Goal: Information Seeking & Learning: Learn about a topic

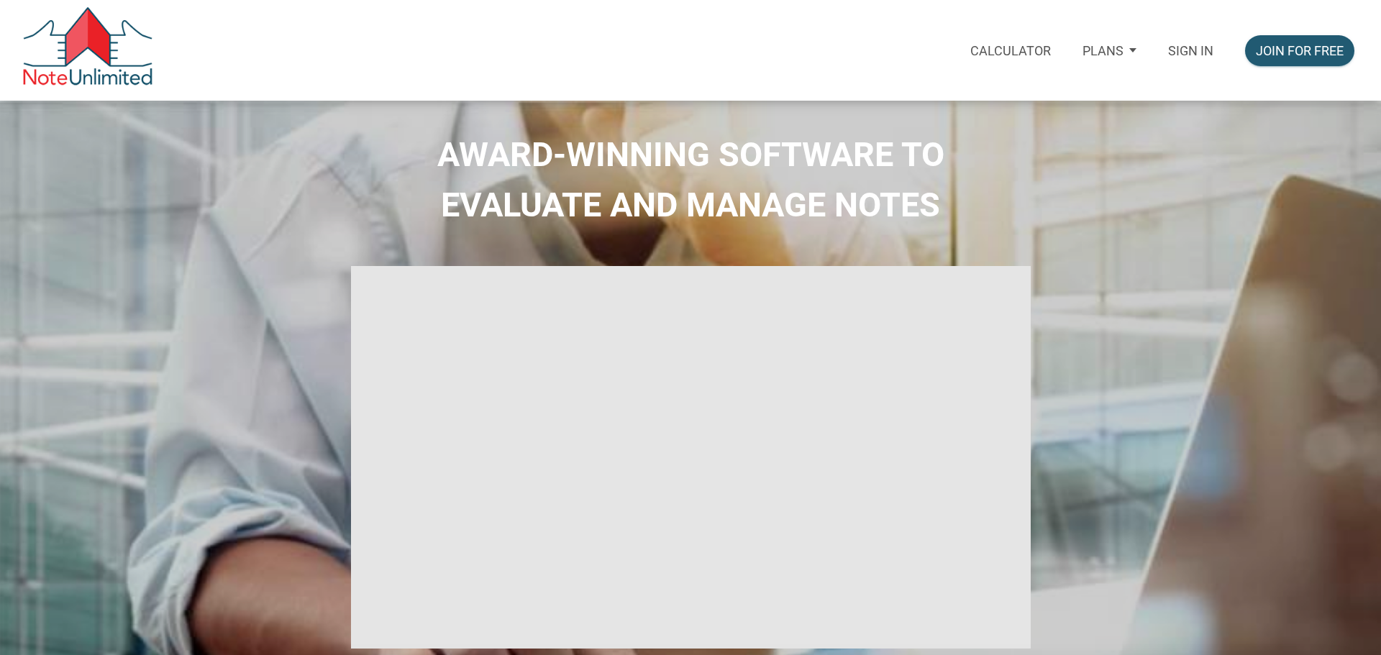
select select
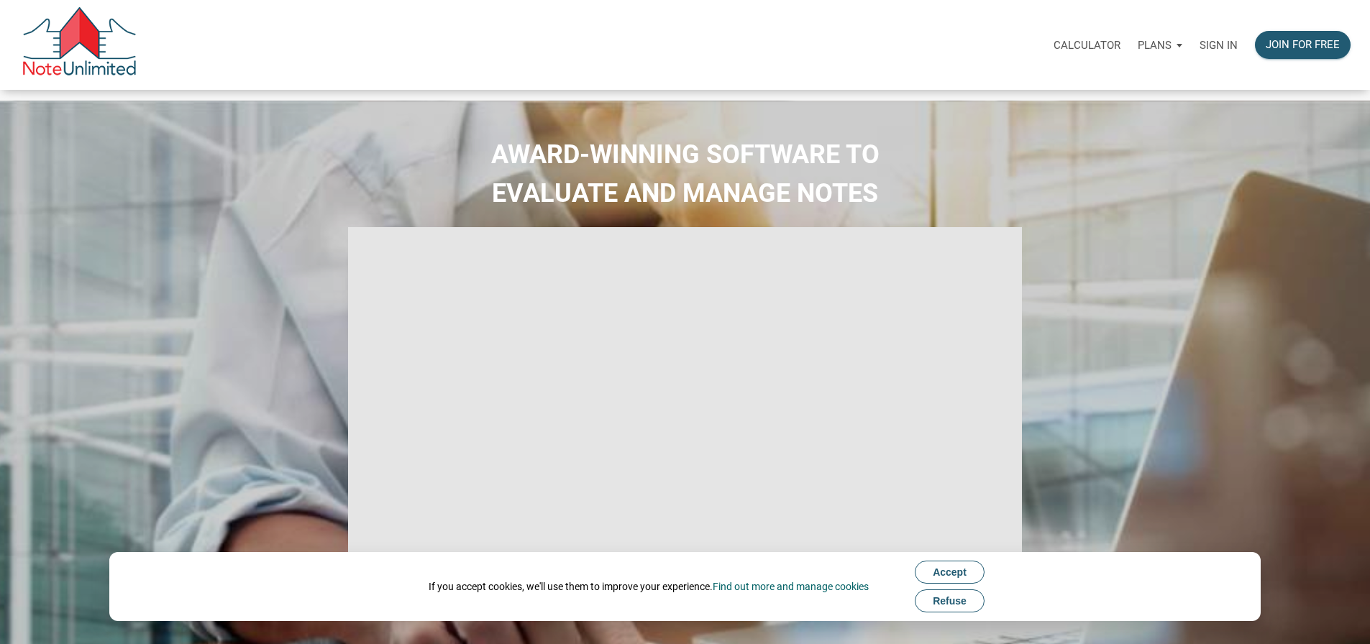
type input "Introduction to new features"
select select
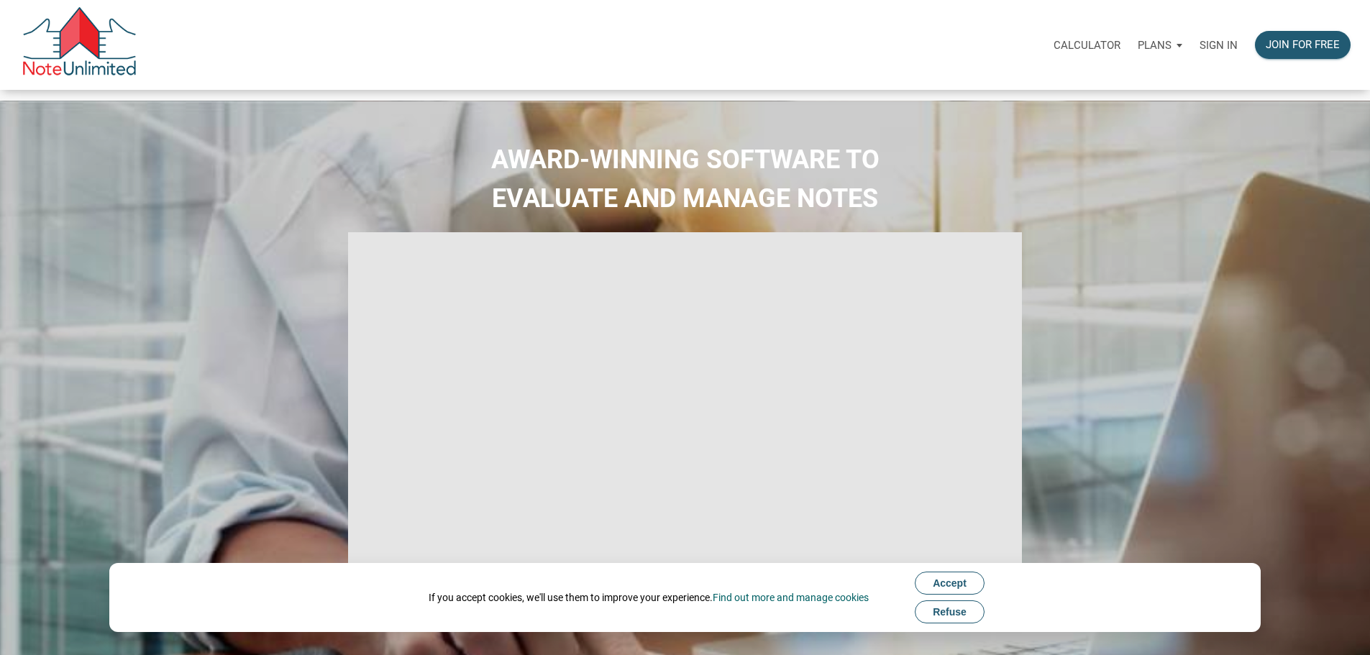
click at [1199, 50] on p "Sign in" at bounding box center [1218, 45] width 38 height 13
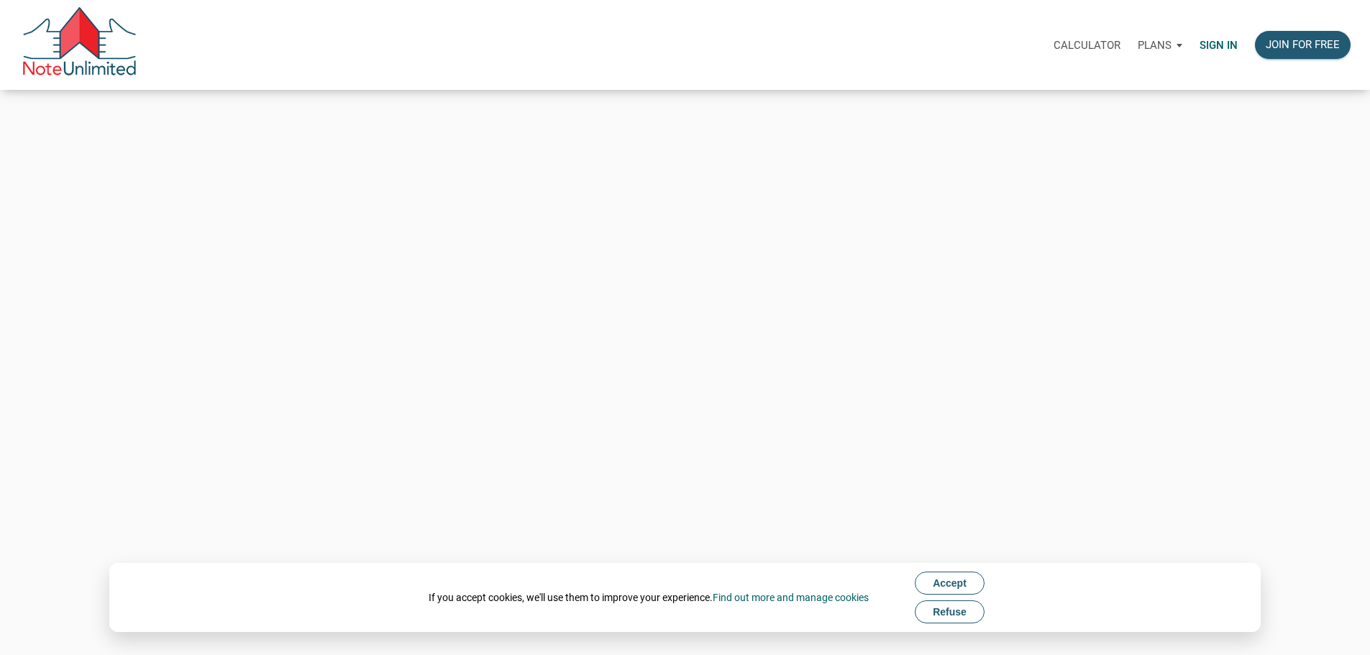
type input "andrew@tlcpropertypartners.com"
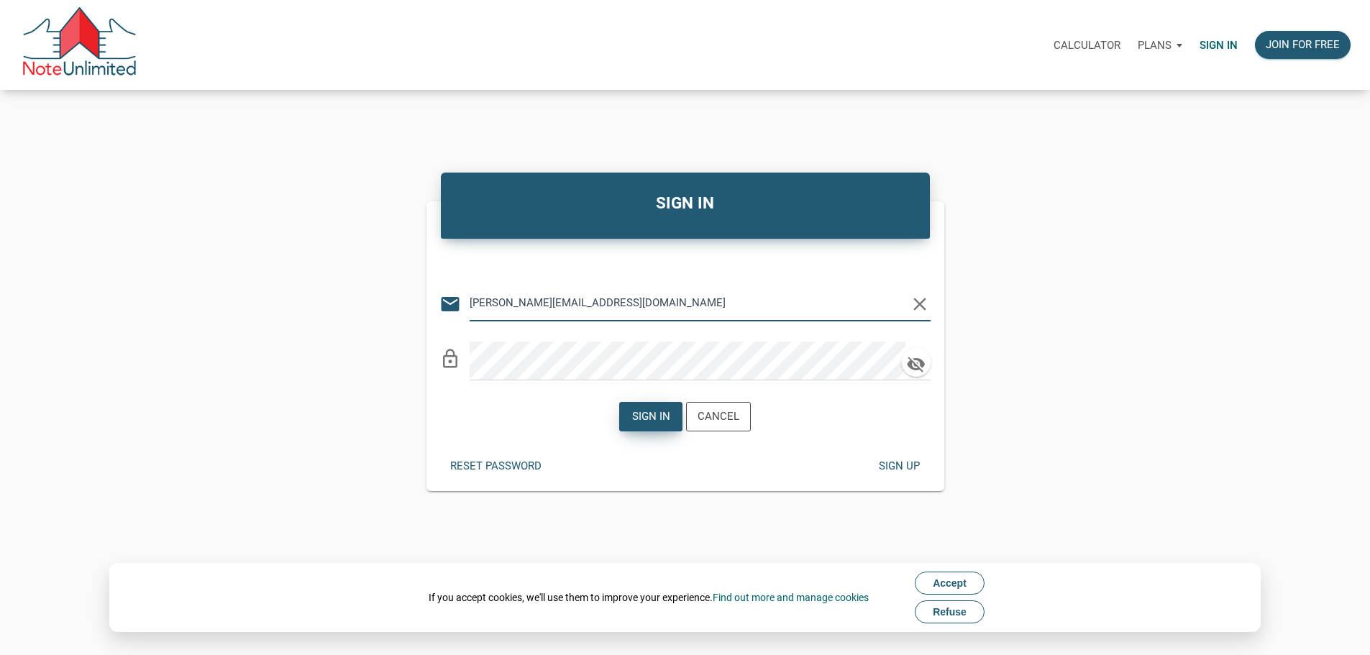
click at [634, 425] on div "Sign in" at bounding box center [651, 416] width 38 height 17
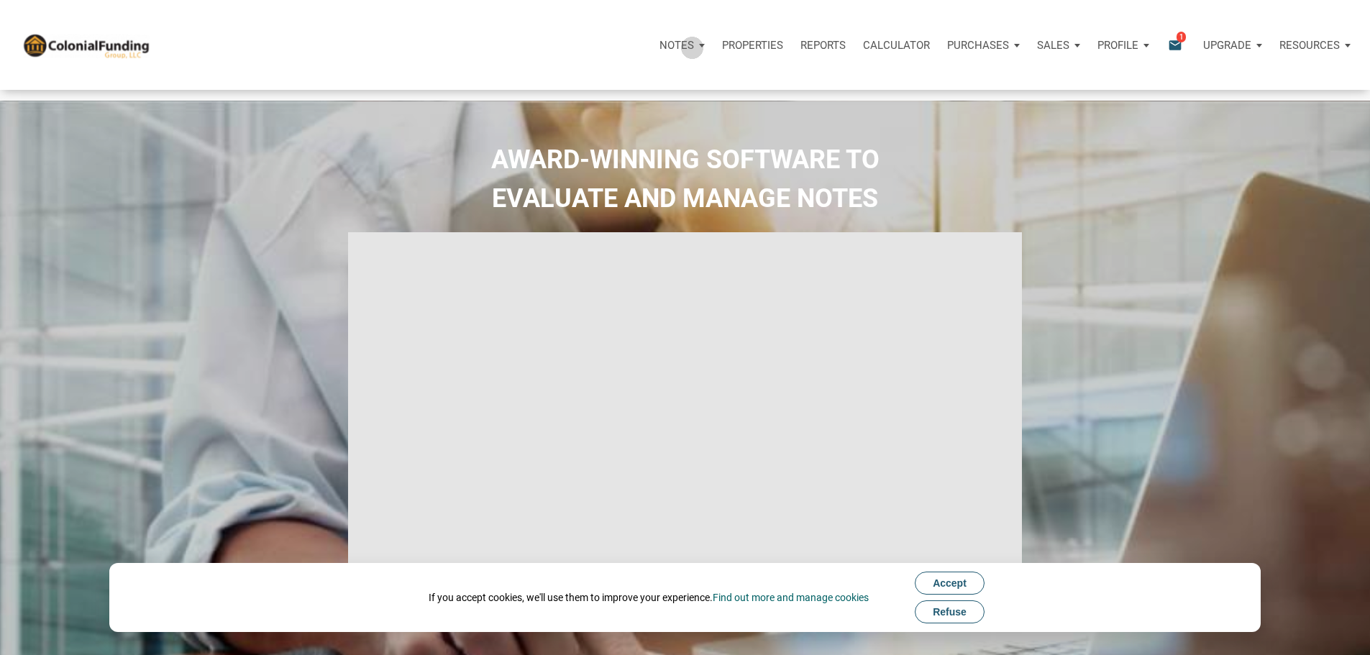
click at [659, 48] on p "Notes" at bounding box center [676, 45] width 35 height 13
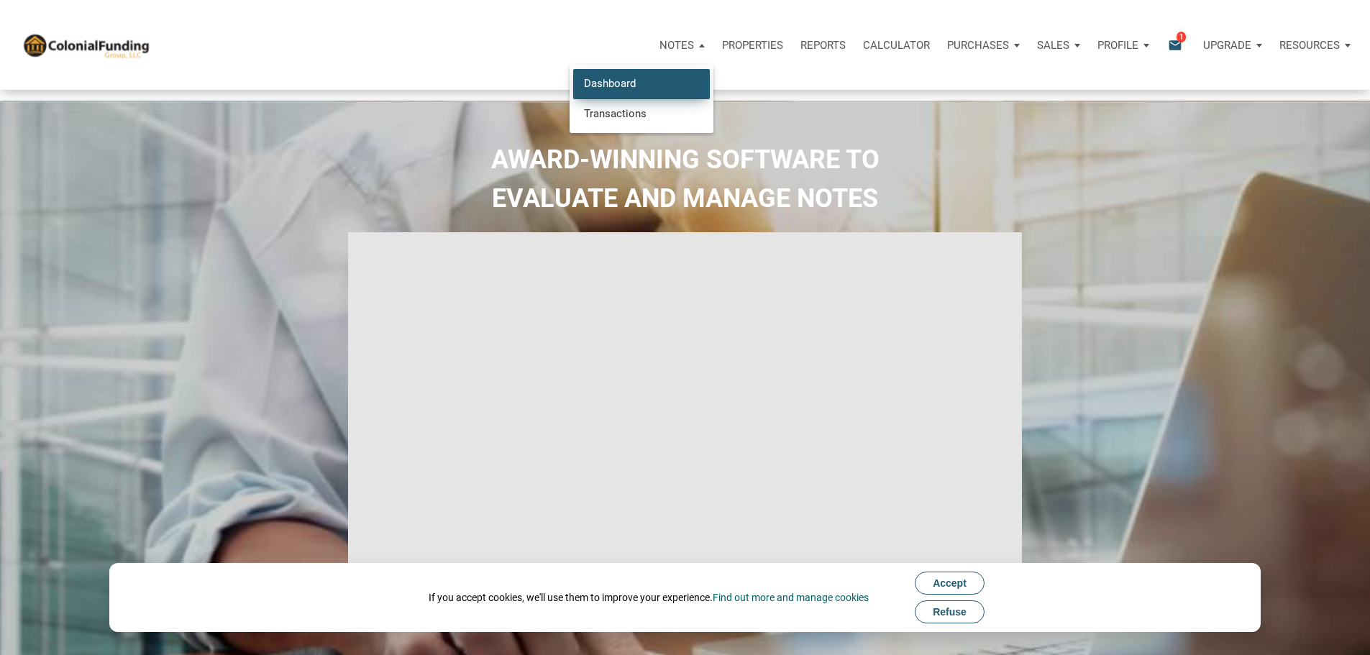
click at [573, 92] on link "Dashboard" at bounding box center [641, 83] width 137 height 29
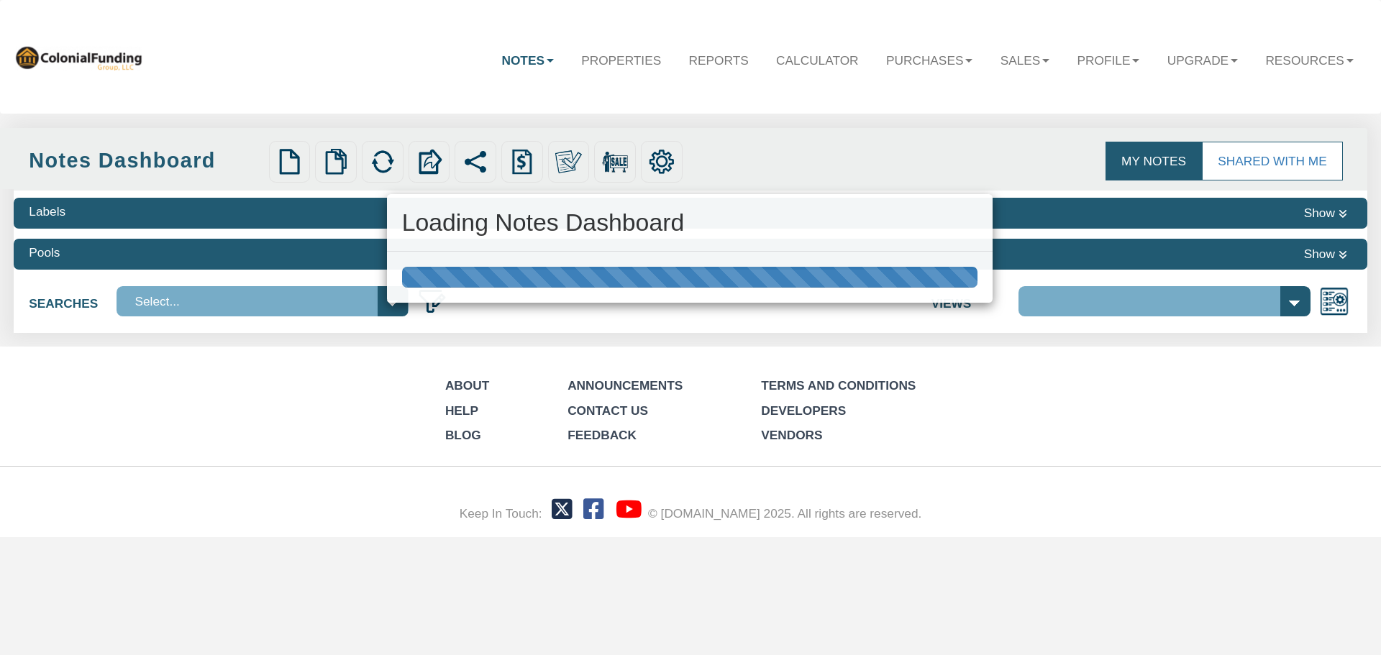
select select
select select "316"
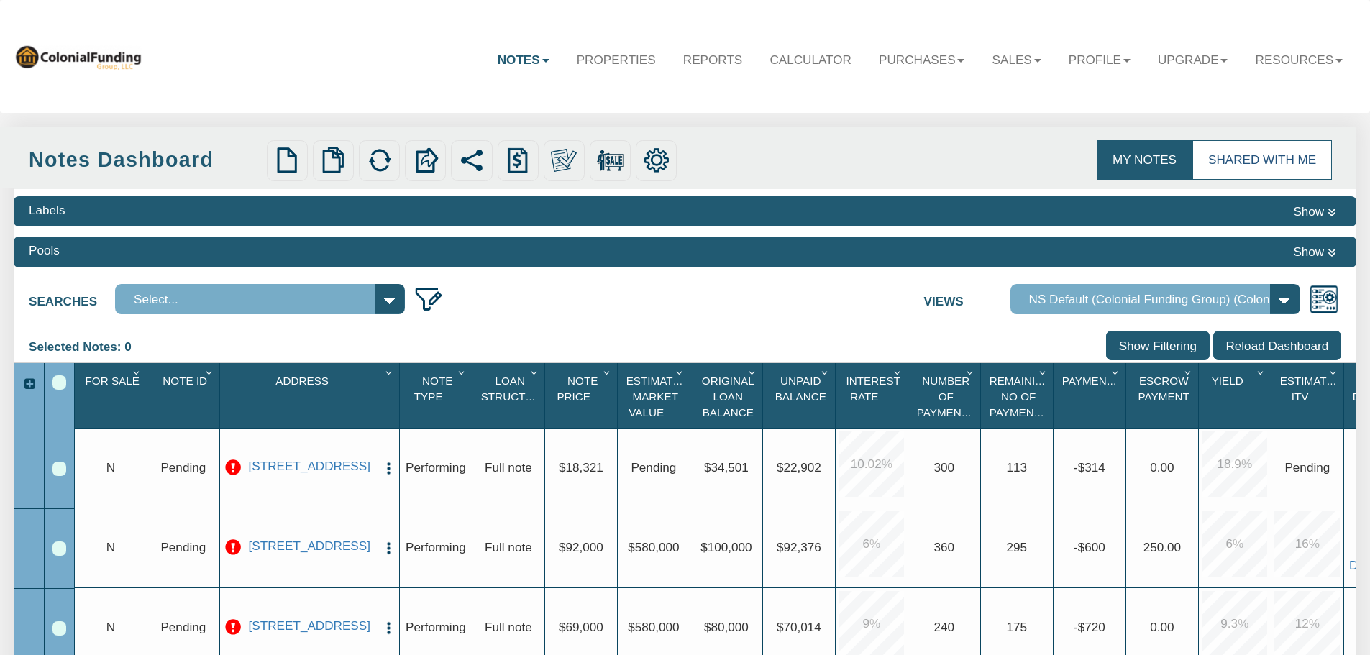
click at [1280, 162] on link "Shared with Me" at bounding box center [1262, 159] width 140 height 39
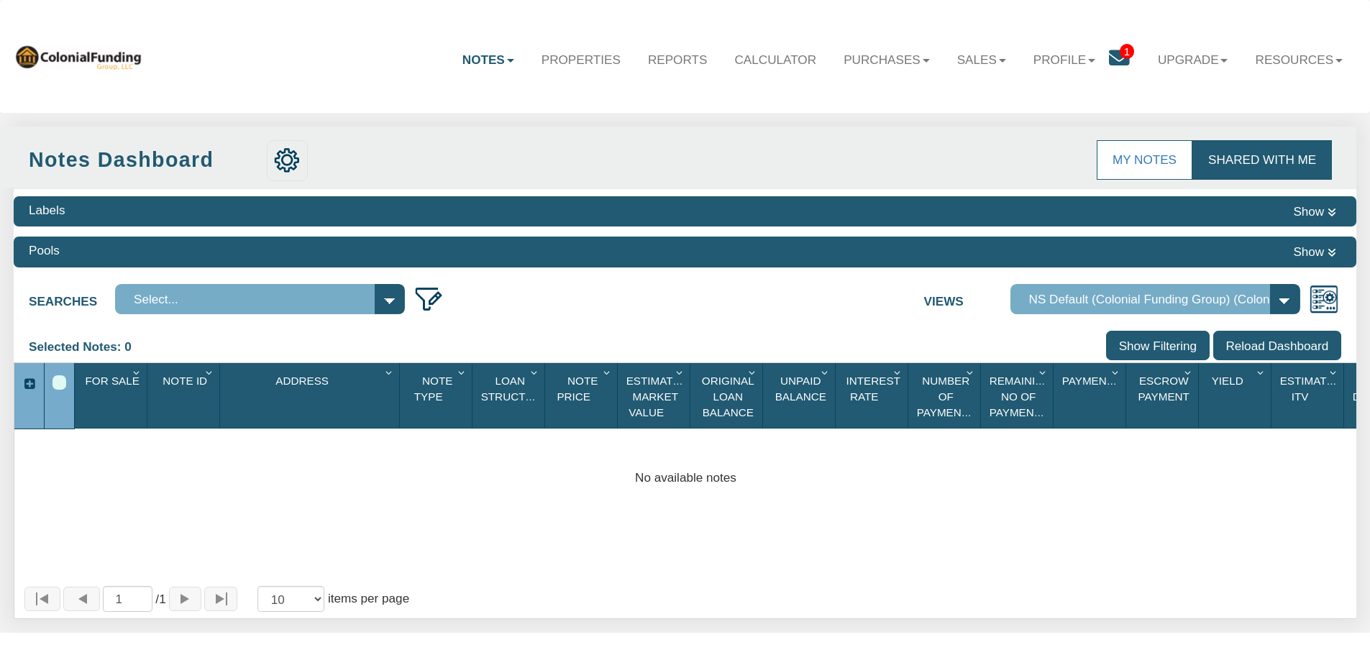
click at [1120, 46] on span "1" at bounding box center [1127, 51] width 14 height 15
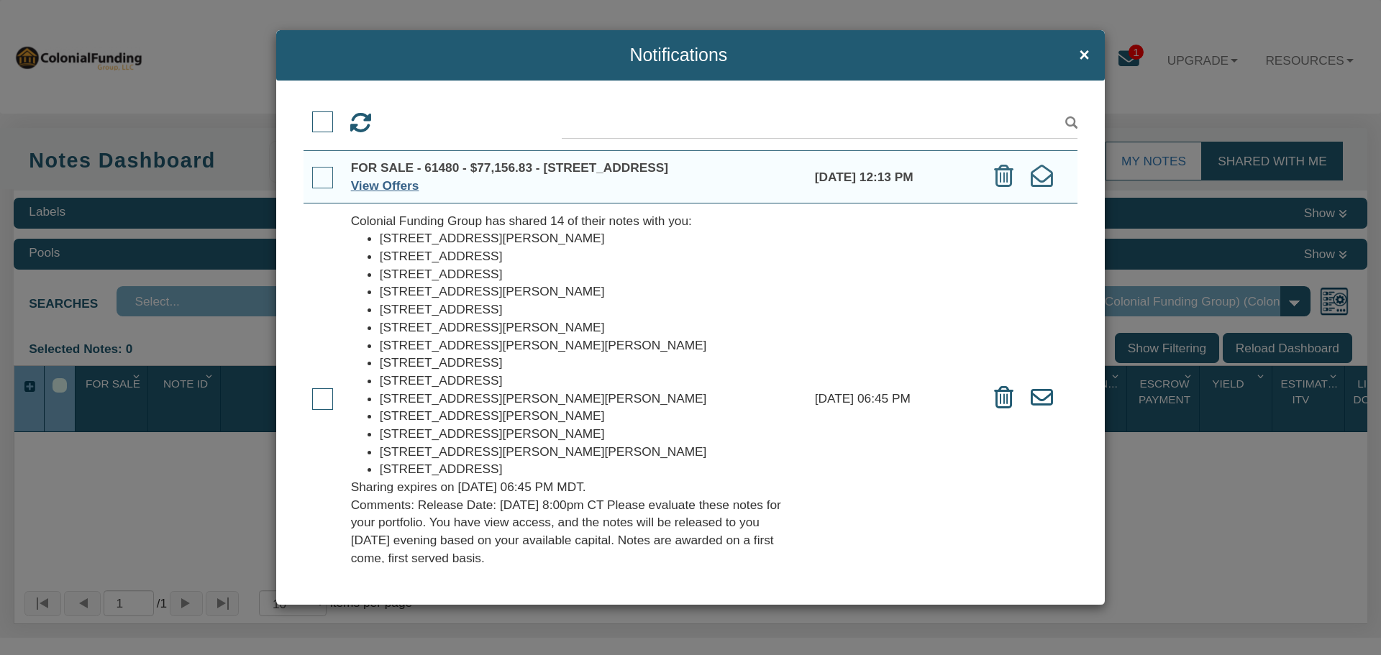
click at [380, 193] on link "View Offers" at bounding box center [385, 185] width 68 height 14
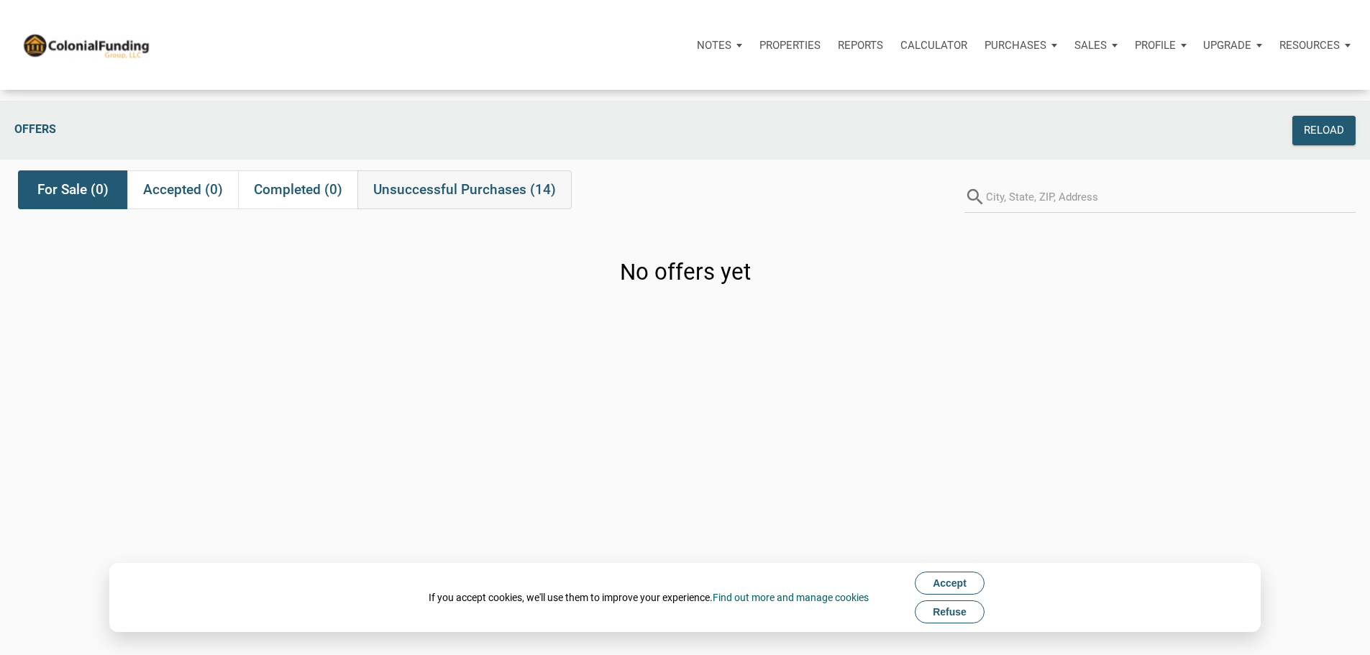
click at [469, 198] on span "Unsuccessful Purchases (14)" at bounding box center [464, 189] width 183 height 17
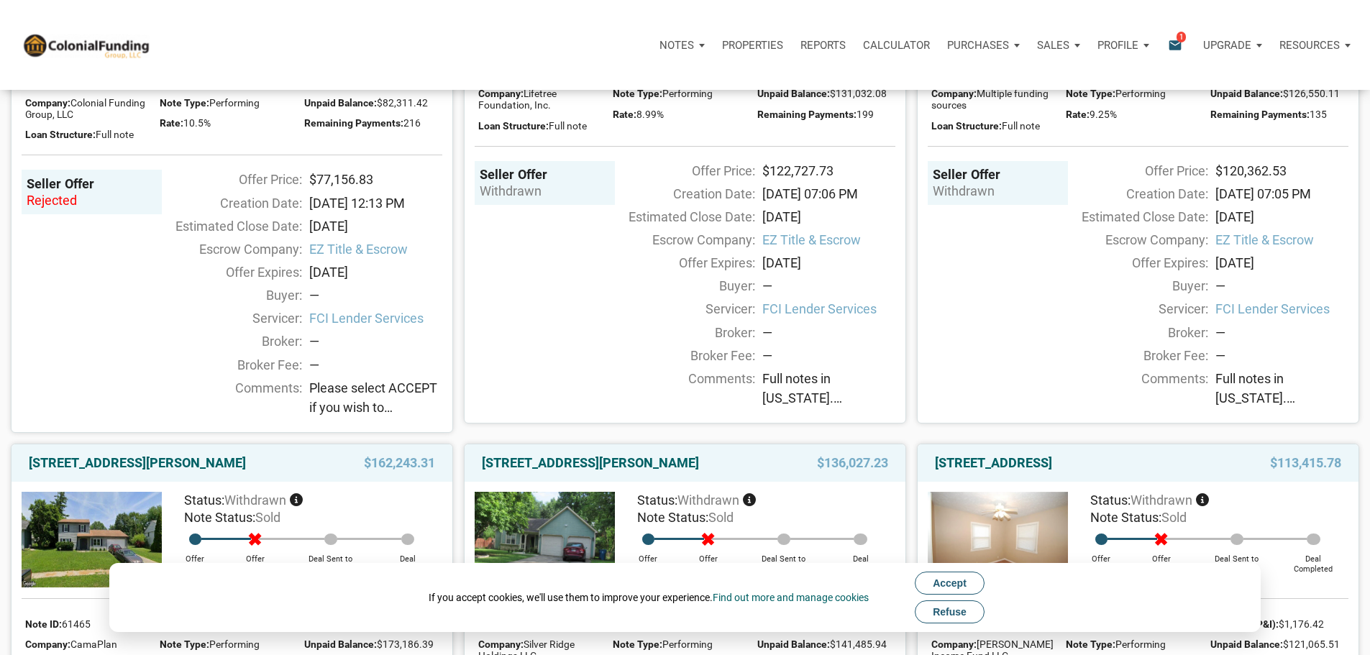
scroll to position [360, 0]
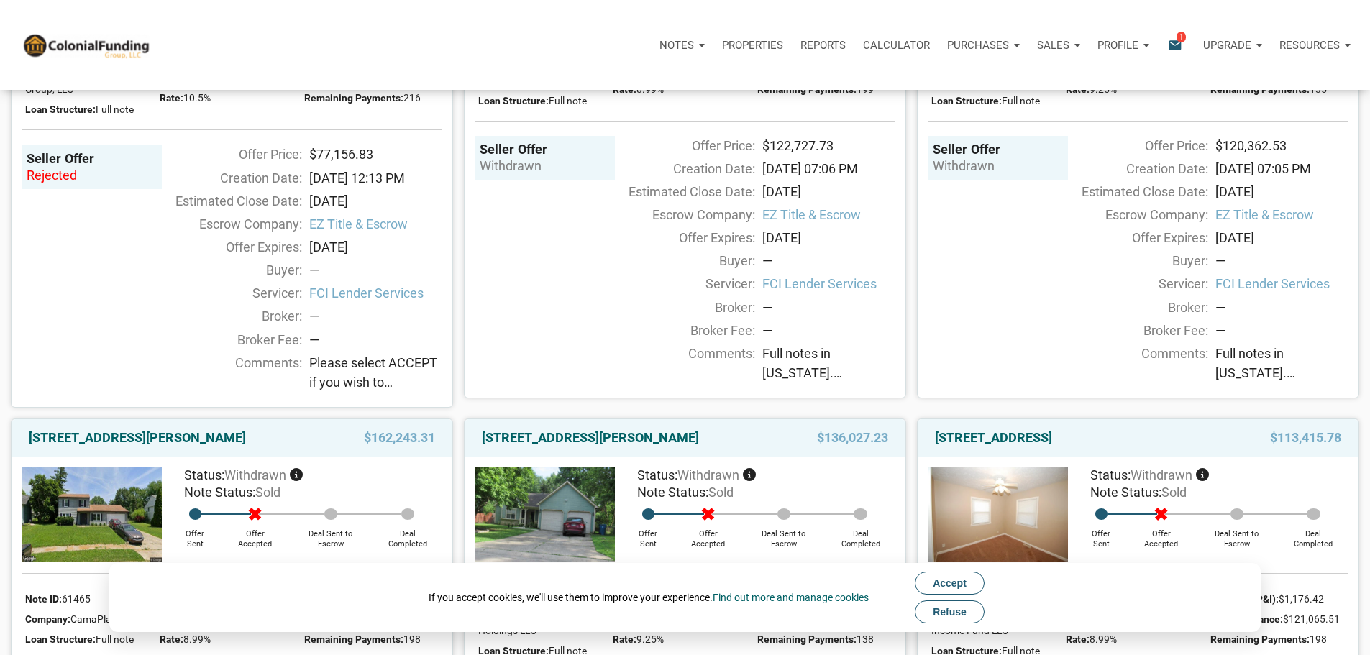
click at [55, 184] on div "rejected" at bounding box center [92, 175] width 130 height 17
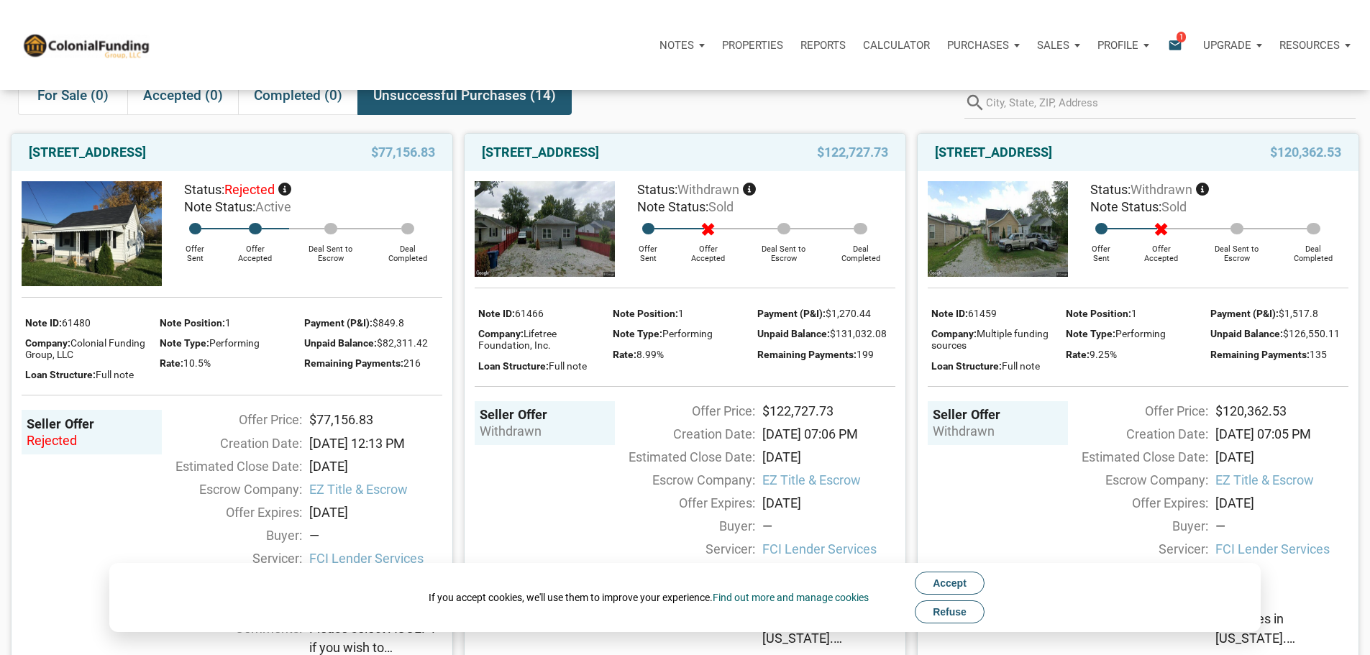
scroll to position [72, 0]
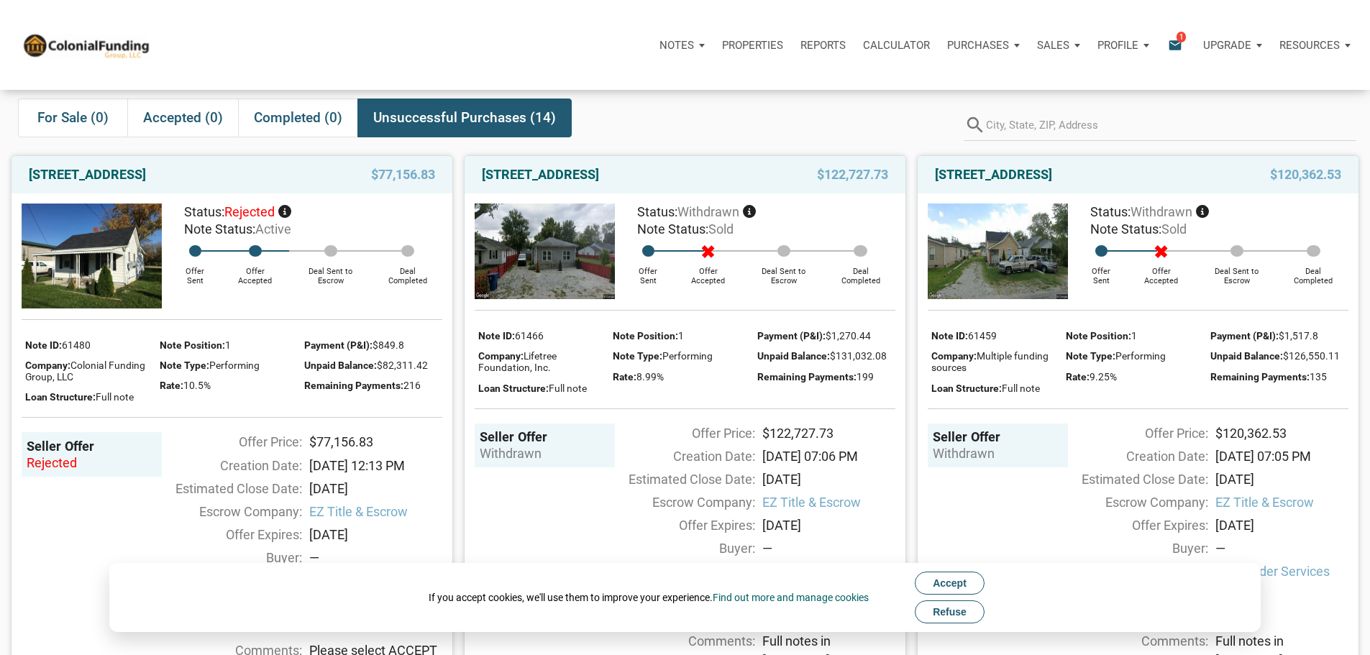
click at [383, 183] on span "$77,156.83" at bounding box center [403, 174] width 64 height 17
click at [132, 183] on link "2541 N Arlington Avenue, Indianapolis, IN, 46218" at bounding box center [87, 174] width 117 height 17
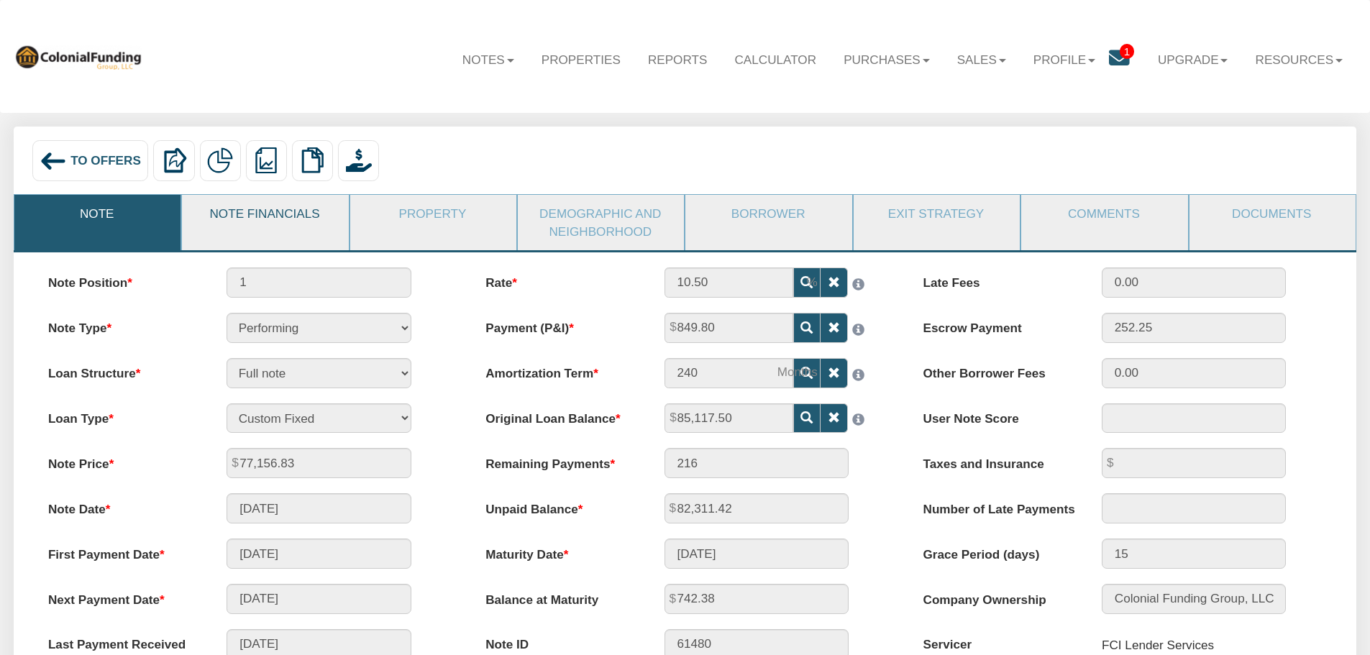
click at [244, 219] on link "Note Financials" at bounding box center [264, 213] width 165 height 37
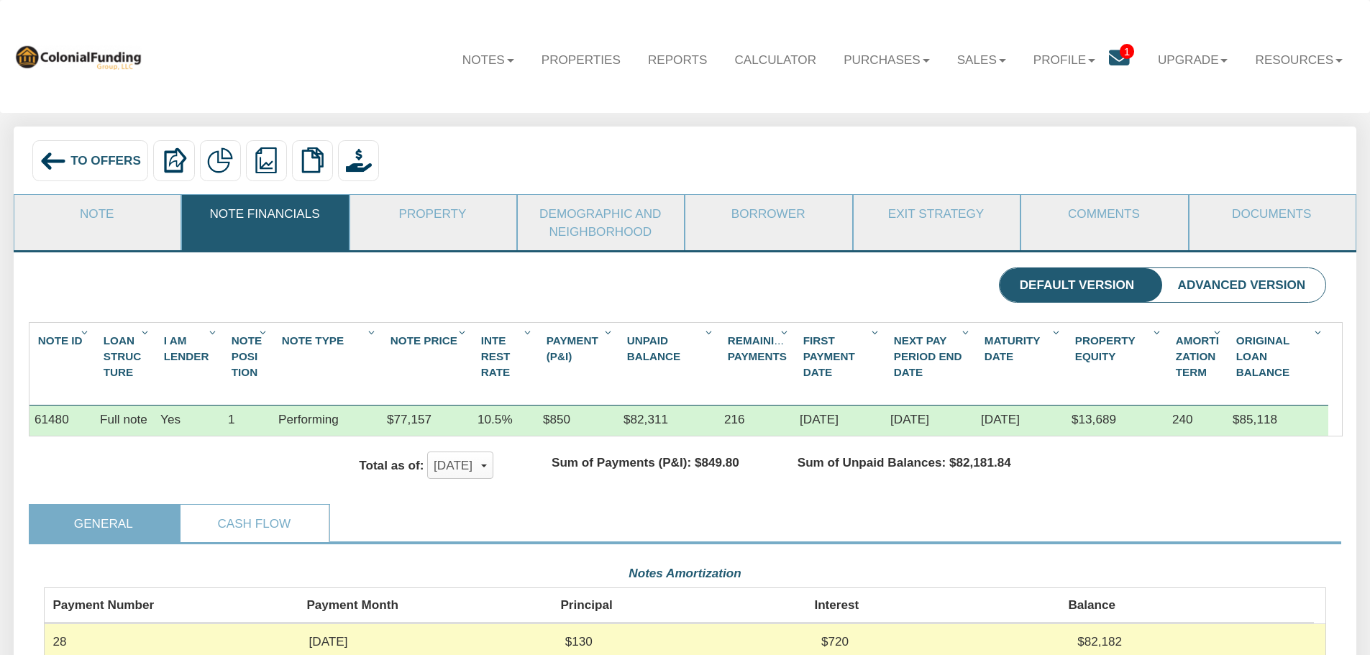
scroll to position [321, 1282]
click at [424, 217] on link "Property" at bounding box center [432, 213] width 165 height 37
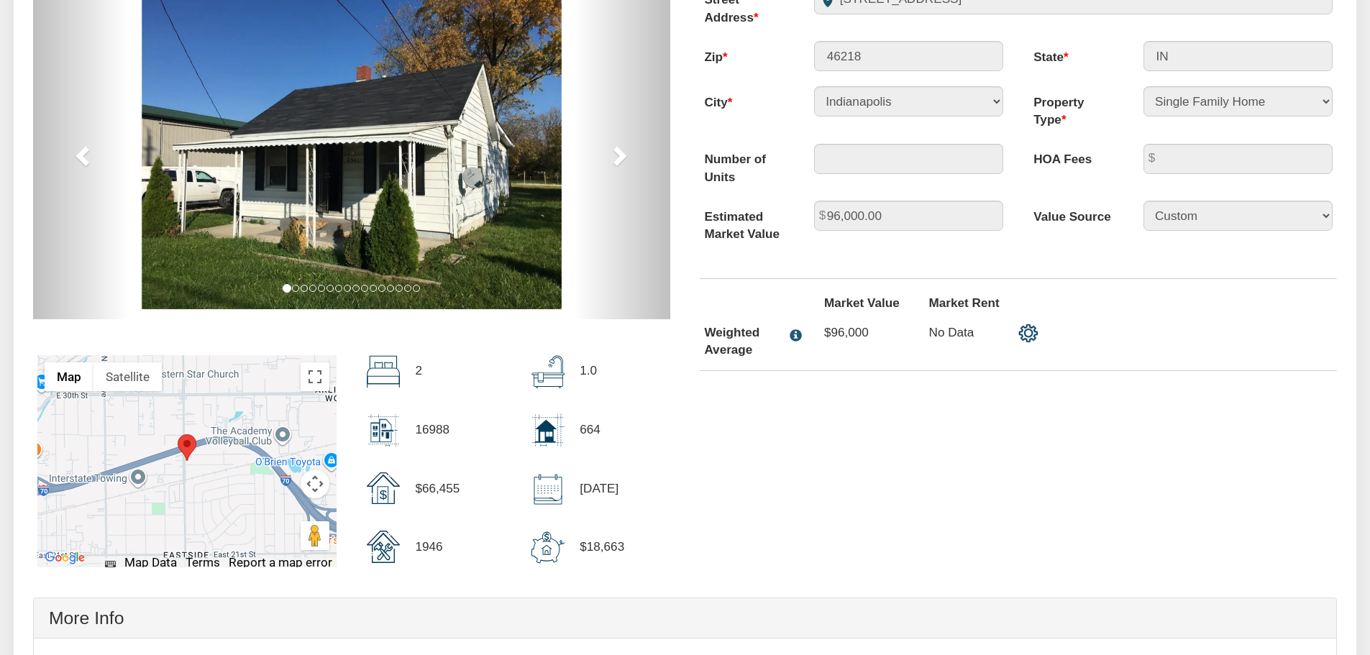
scroll to position [288, 0]
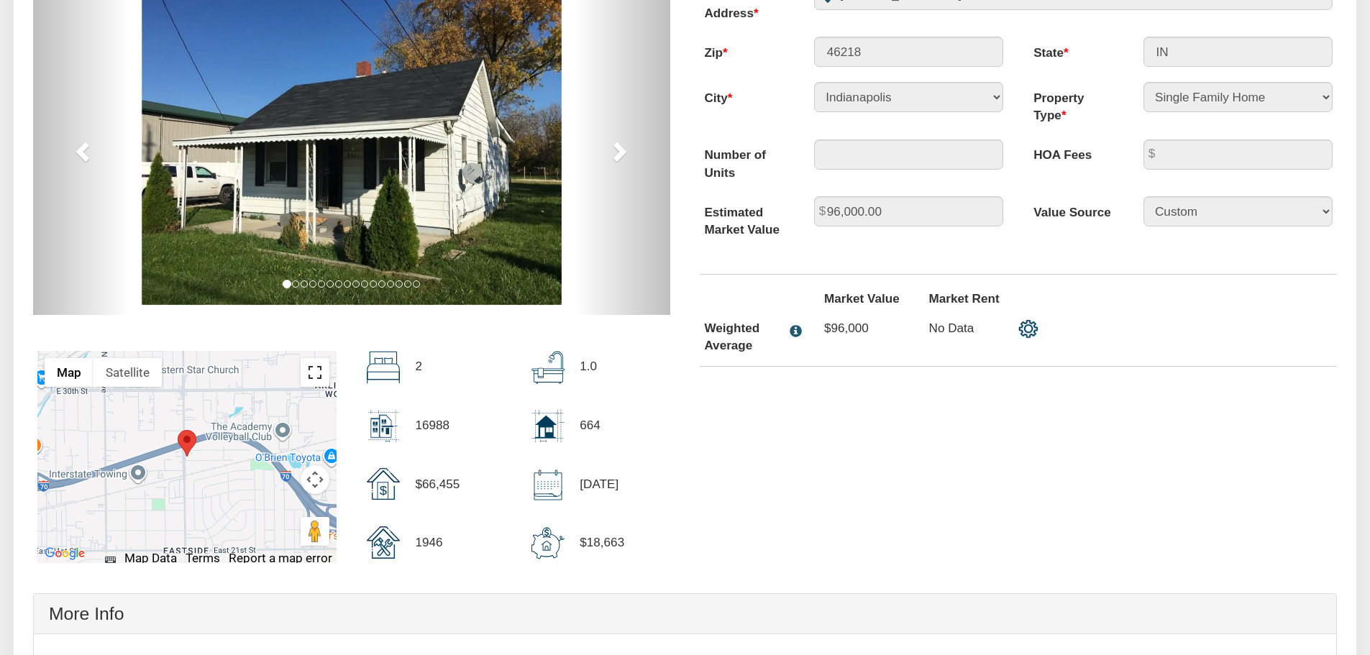
click at [316, 377] on button "Toggle fullscreen view" at bounding box center [315, 372] width 29 height 29
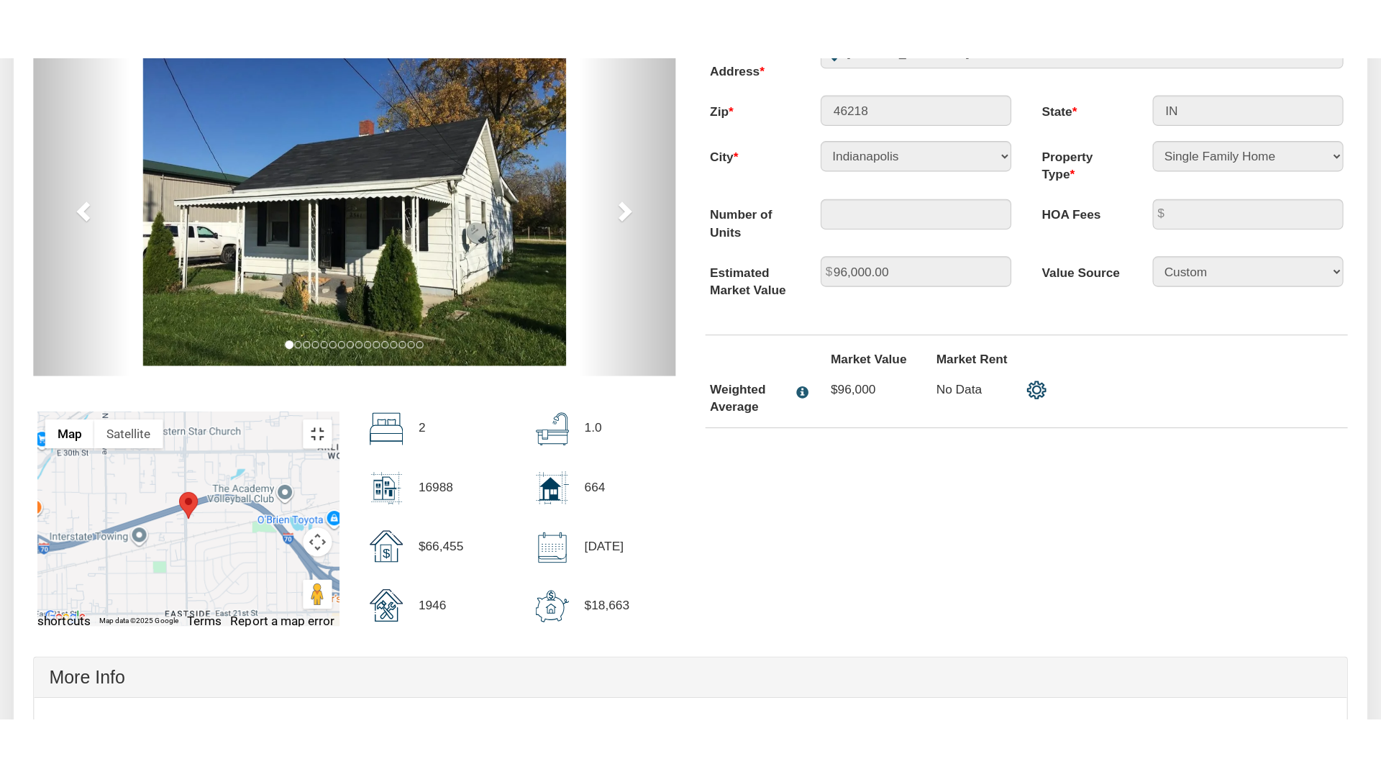
scroll to position [288, 0]
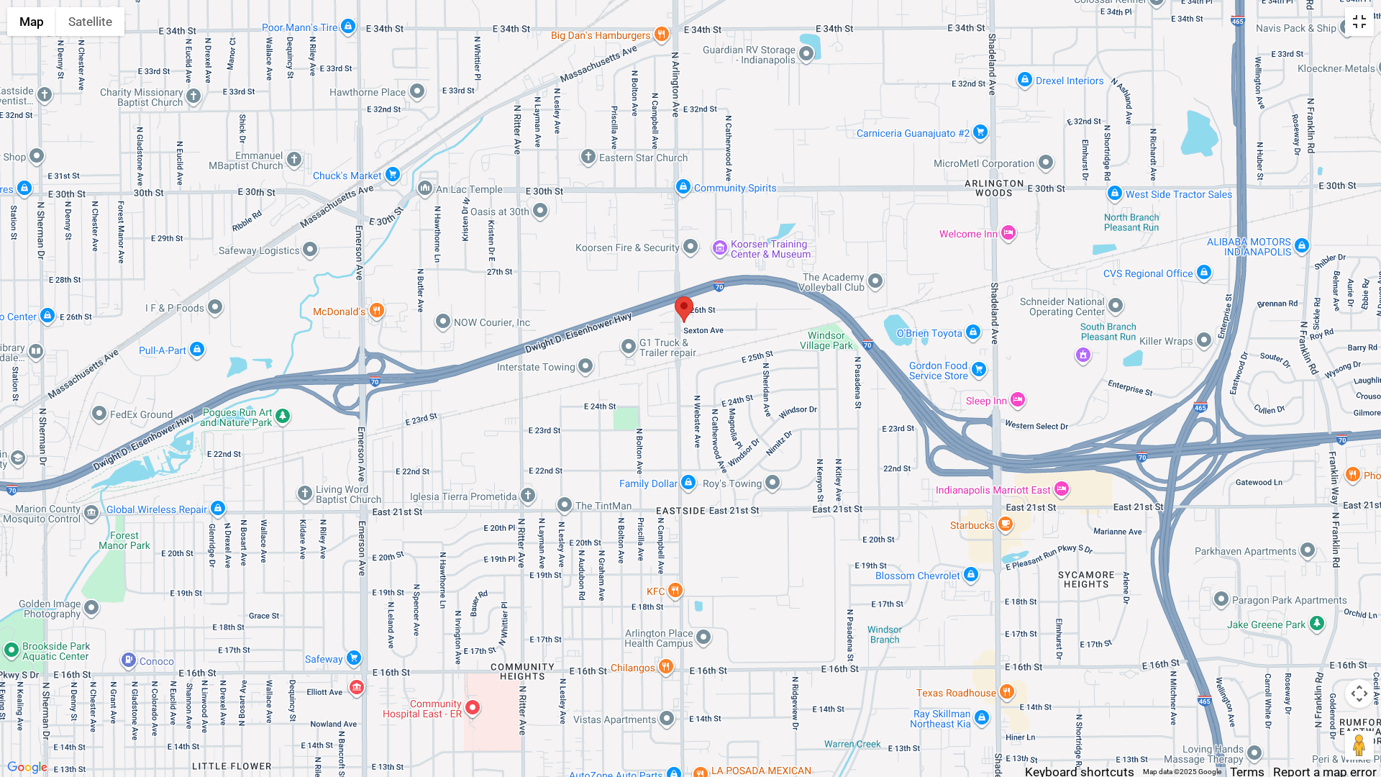
click at [1358, 22] on button "Toggle fullscreen view" at bounding box center [1359, 21] width 29 height 29
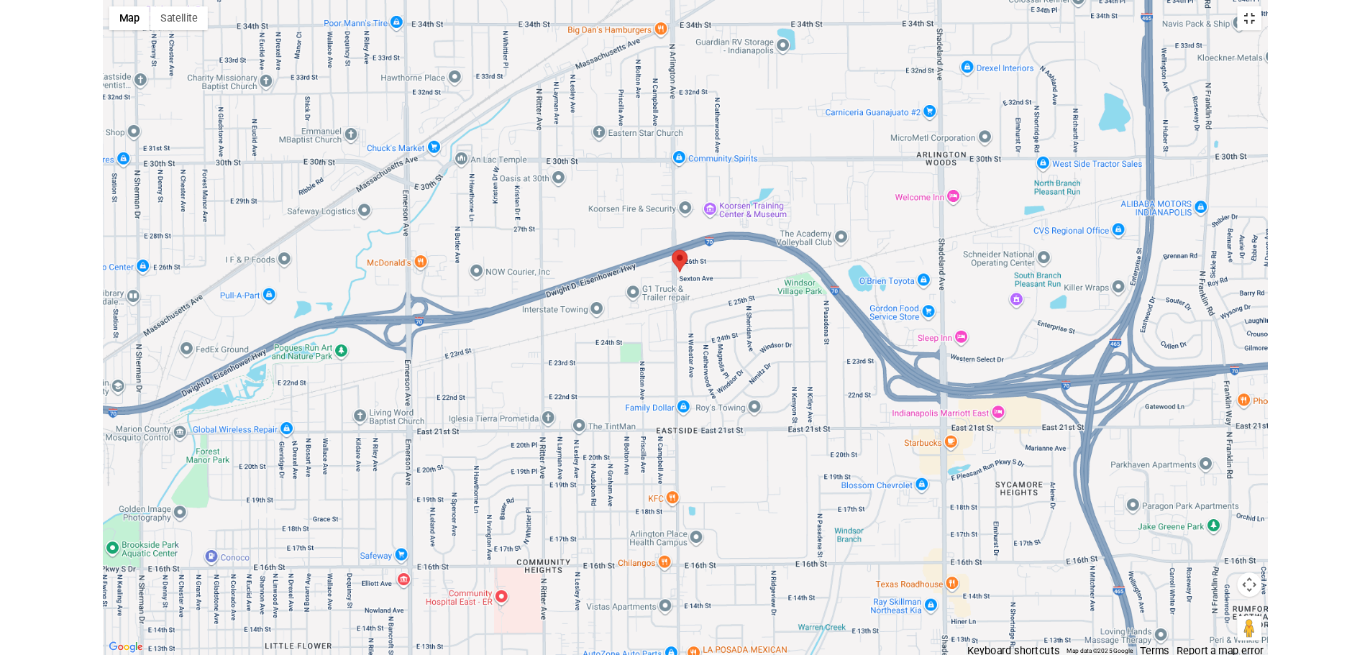
scroll to position [288, 0]
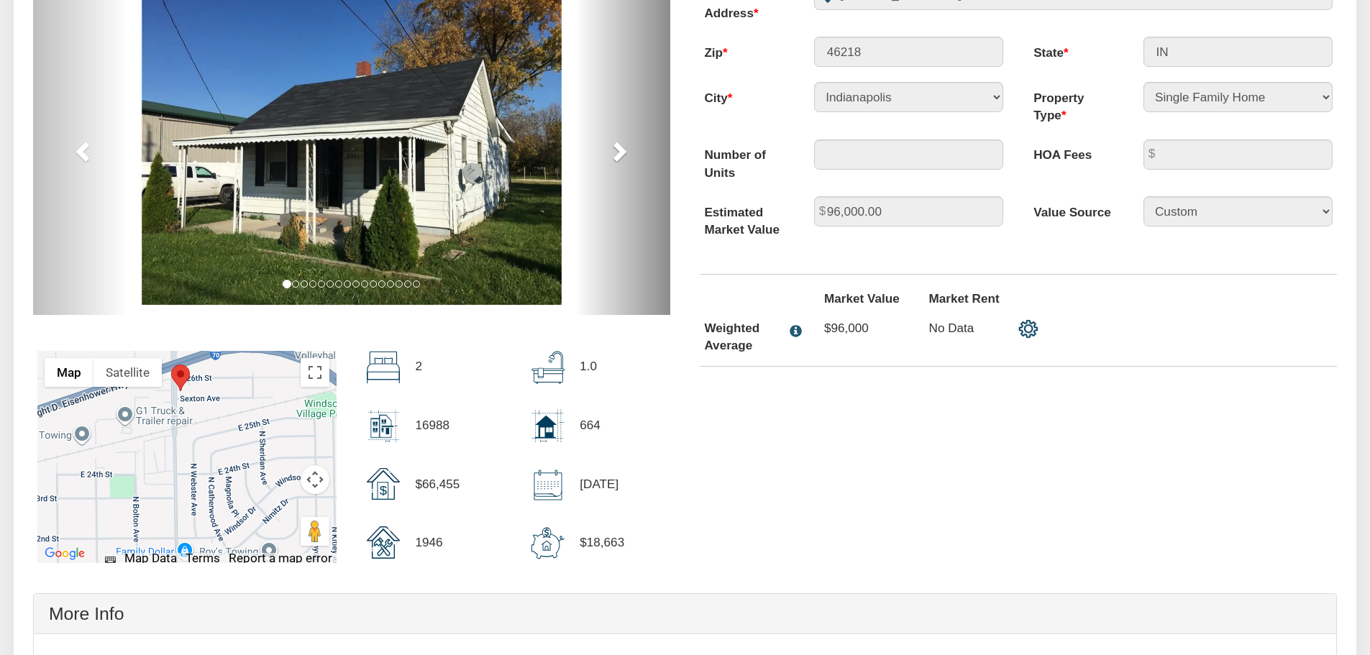
click at [616, 151] on span at bounding box center [619, 151] width 22 height 22
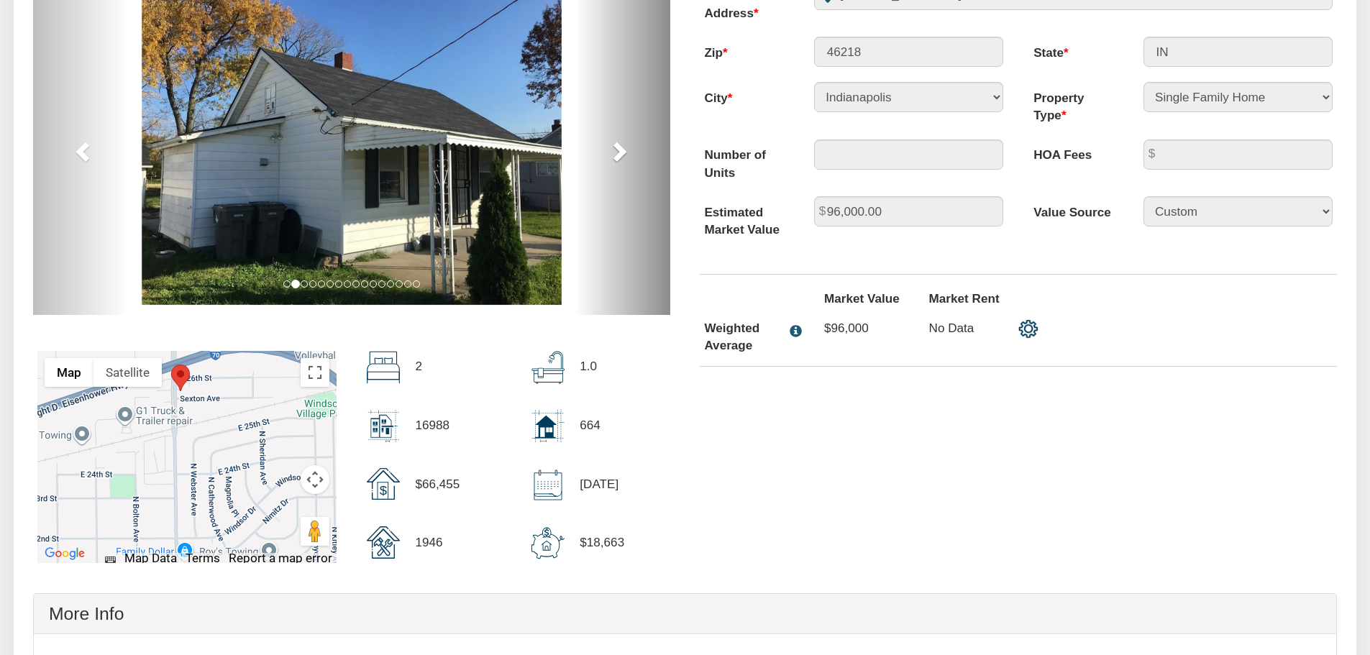
click at [616, 151] on span at bounding box center [619, 151] width 22 height 22
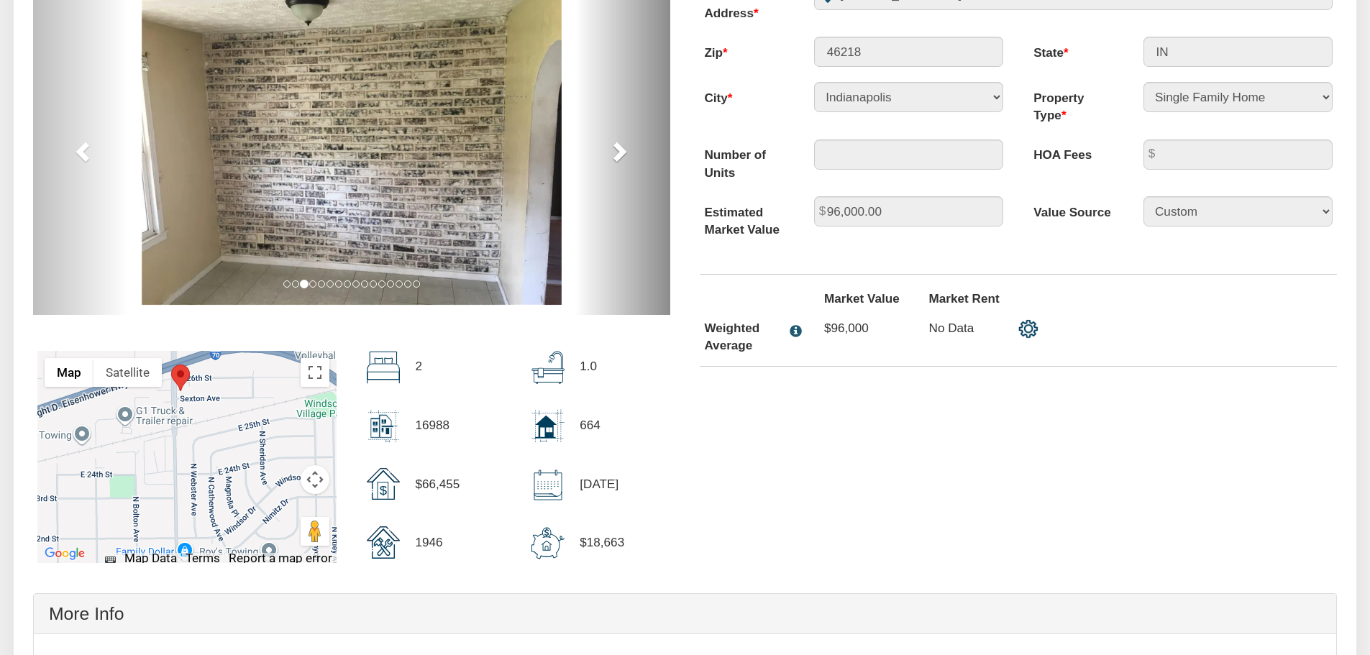
click at [618, 157] on span at bounding box center [619, 151] width 22 height 22
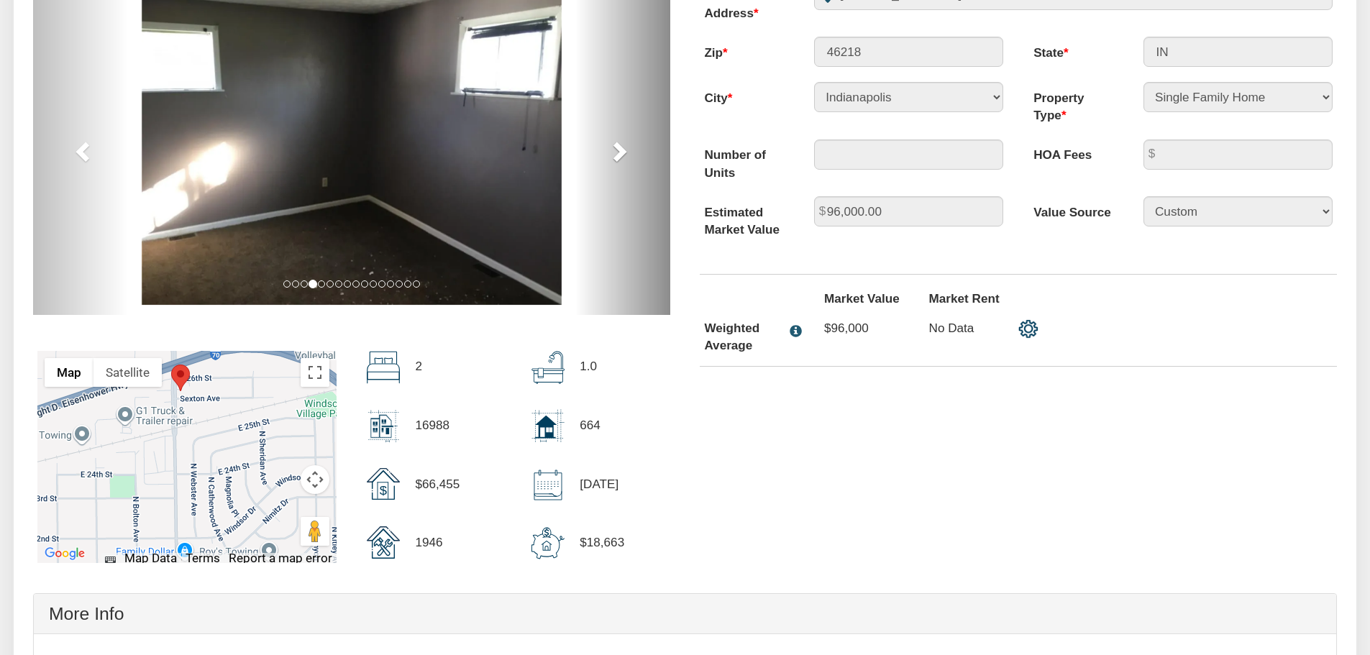
click at [618, 157] on span at bounding box center [619, 151] width 22 height 22
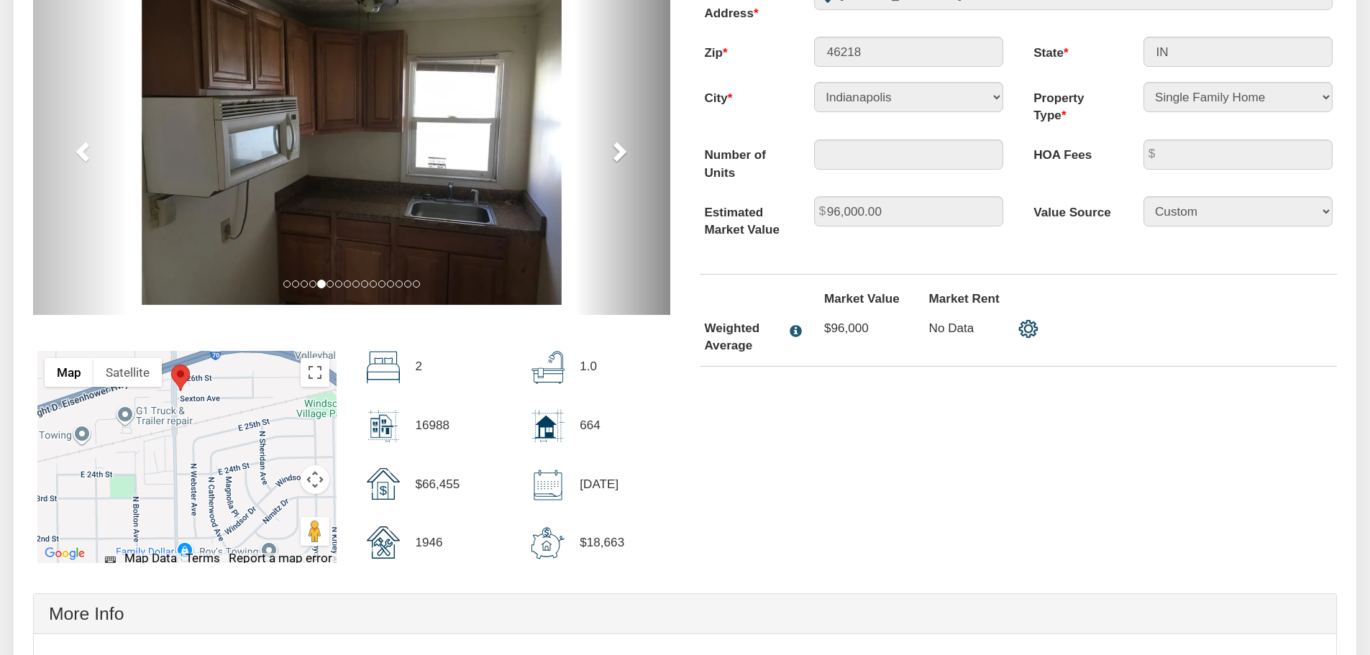
click at [618, 157] on span at bounding box center [619, 151] width 22 height 22
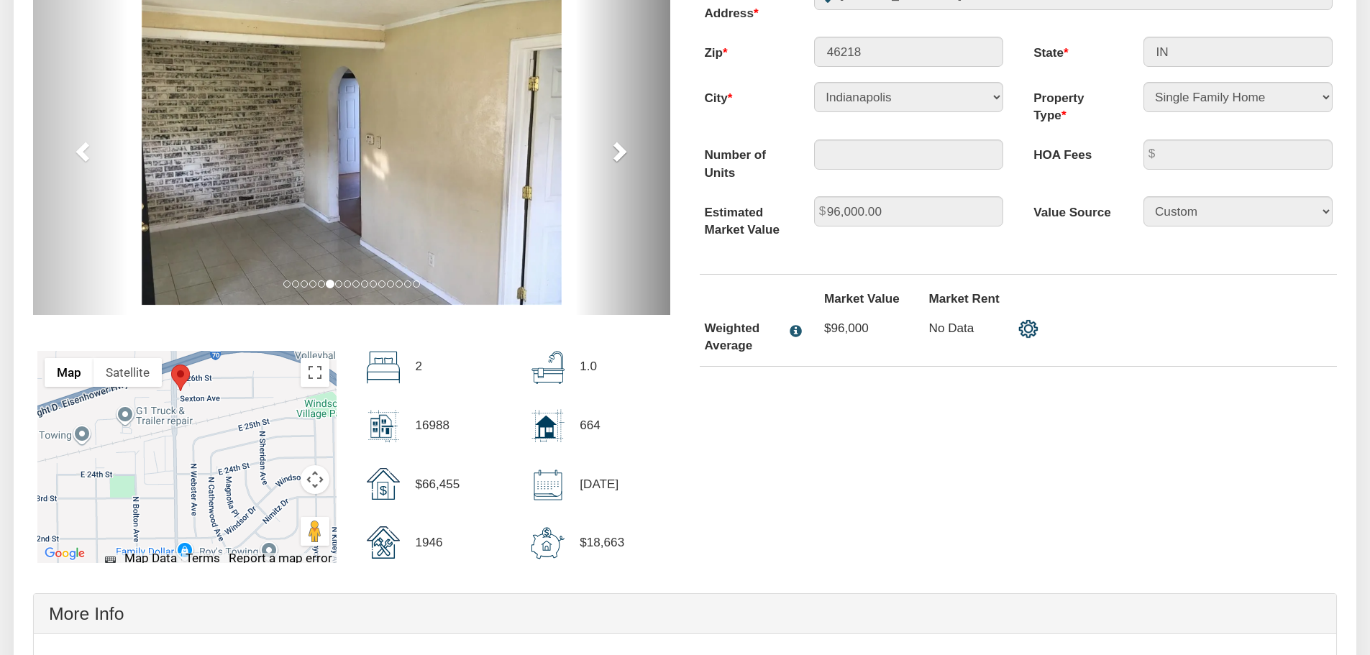
click at [618, 157] on span at bounding box center [619, 151] width 22 height 22
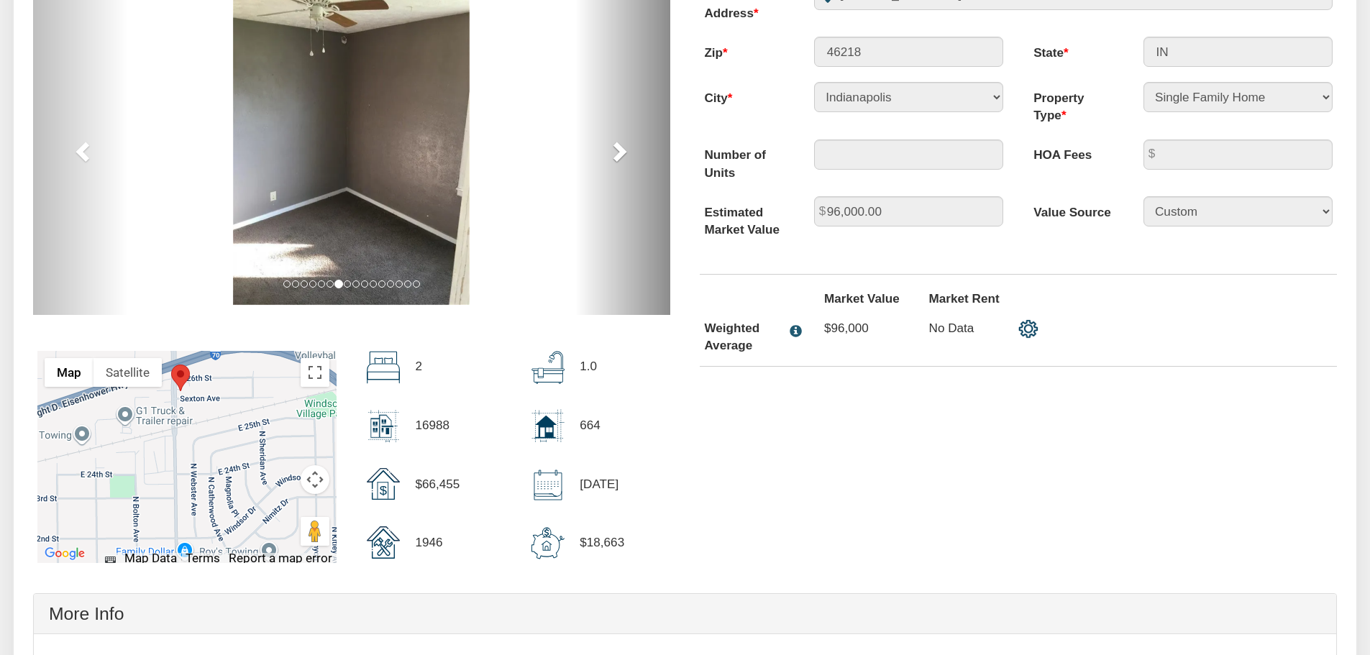
click at [618, 157] on span at bounding box center [619, 151] width 22 height 22
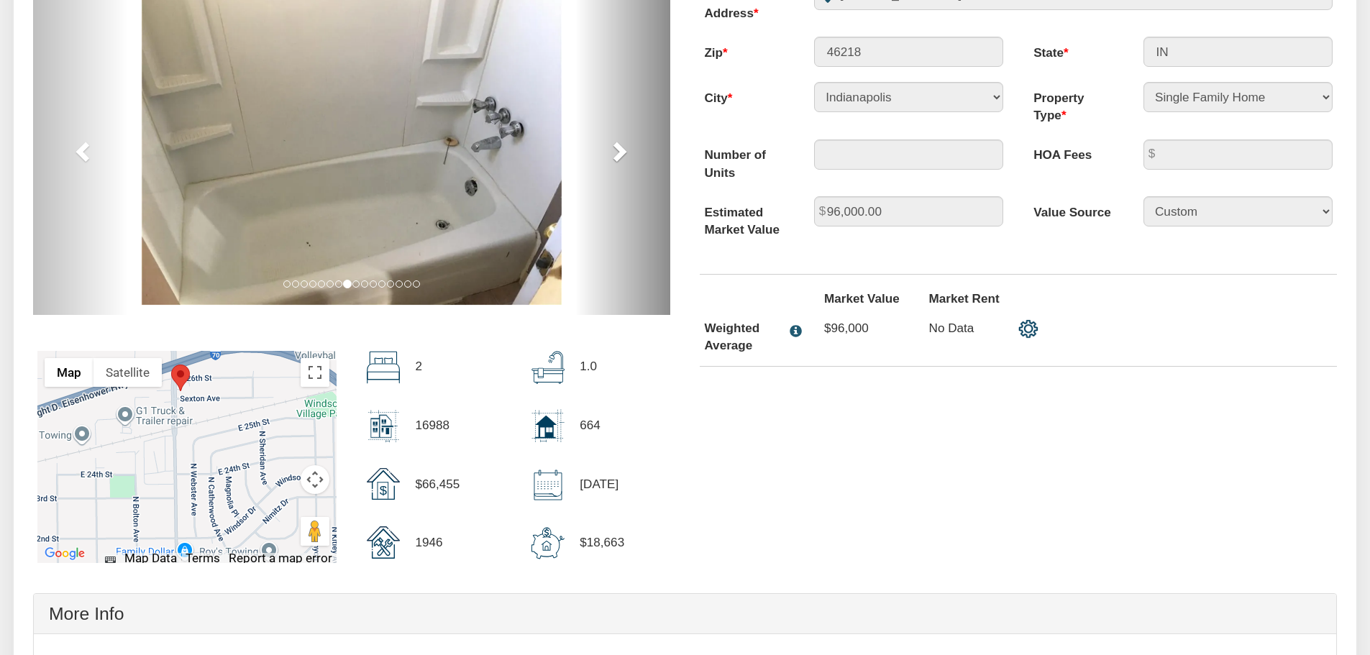
click at [618, 157] on span at bounding box center [619, 151] width 22 height 22
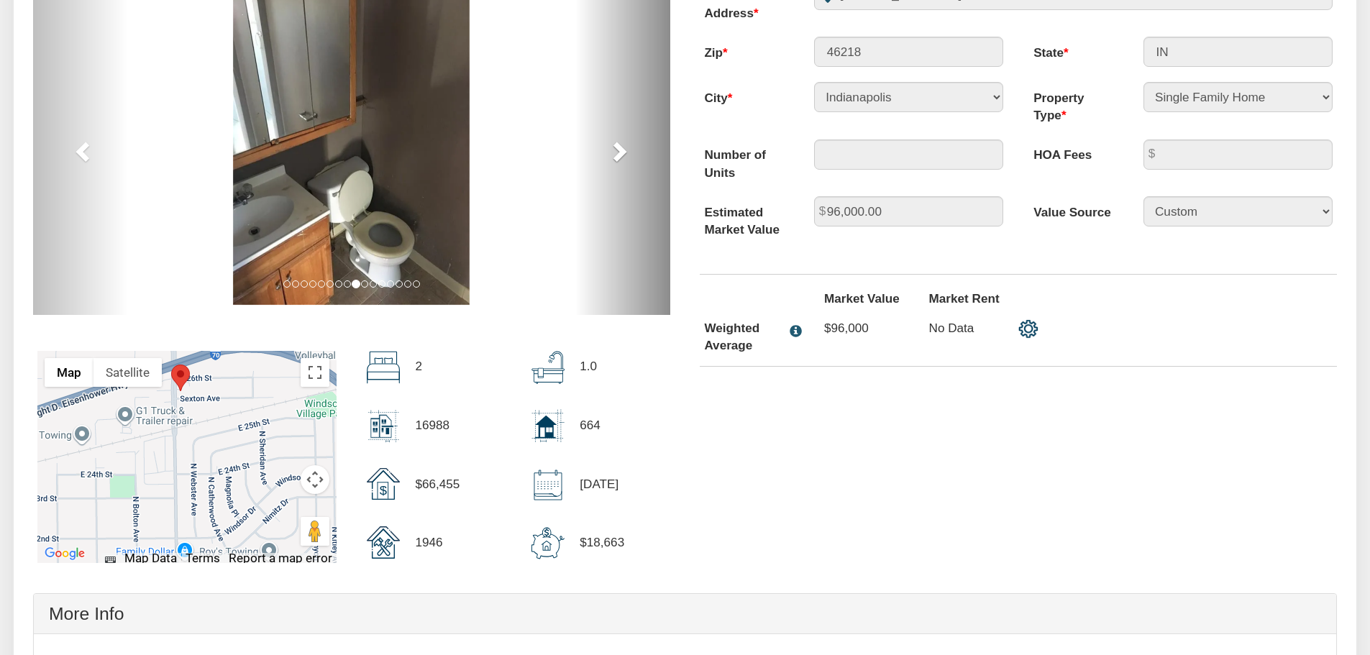
click at [618, 157] on span at bounding box center [619, 151] width 22 height 22
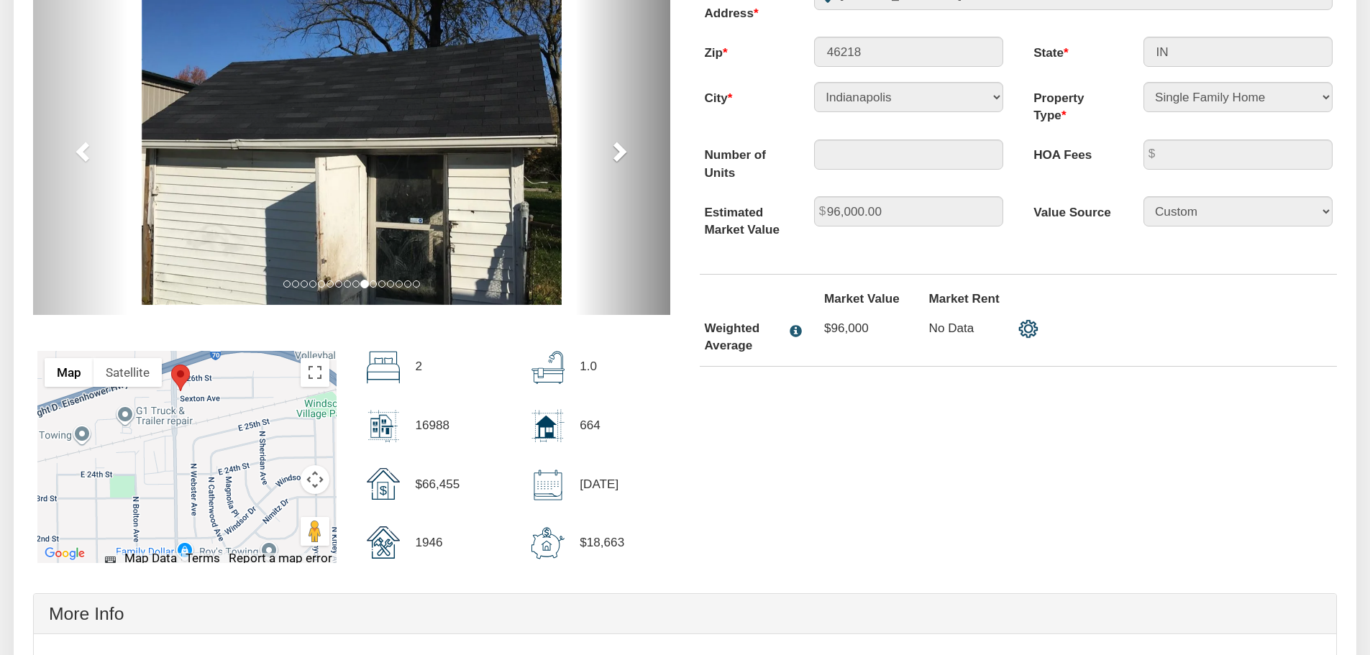
click at [618, 157] on span at bounding box center [619, 151] width 22 height 22
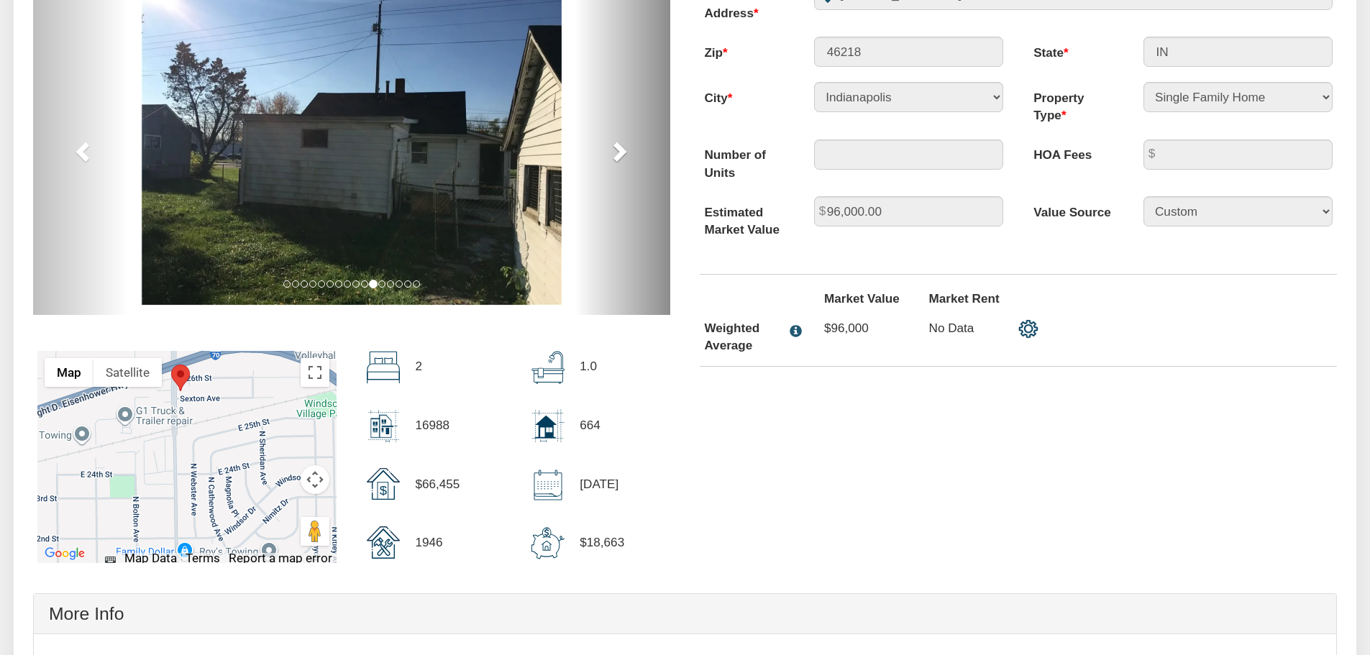
click at [618, 157] on span at bounding box center [619, 151] width 22 height 22
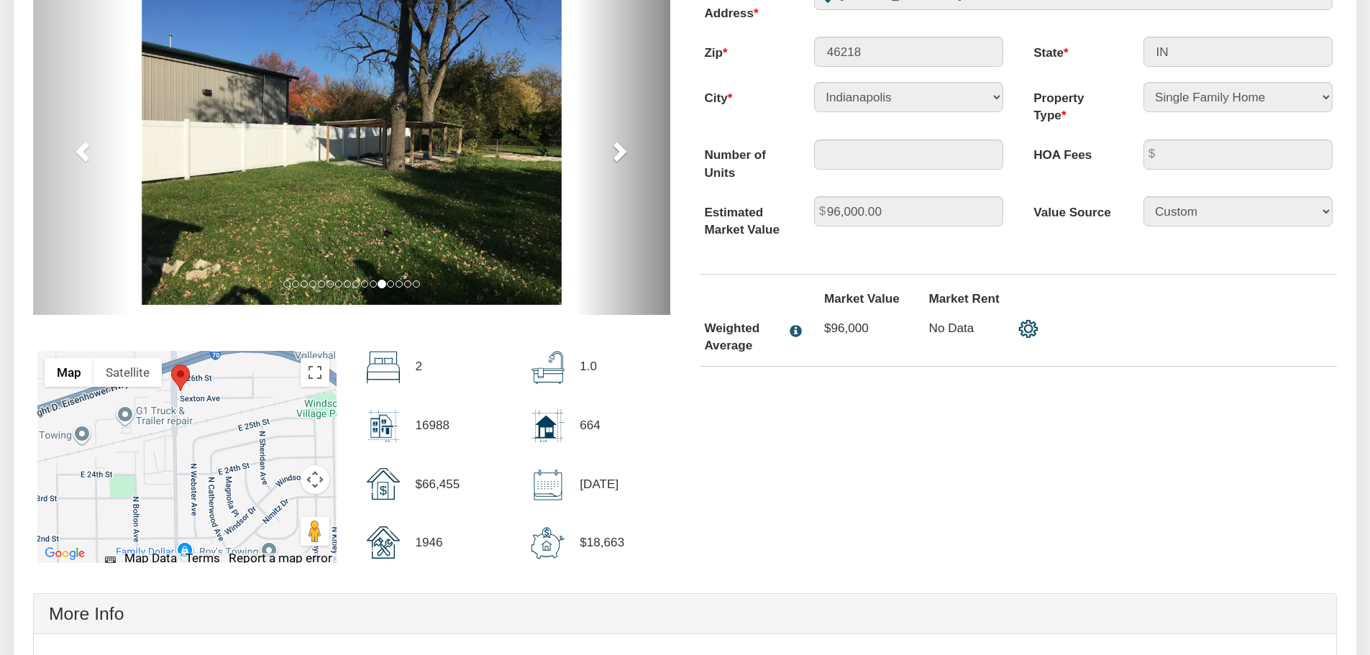
click at [618, 157] on span at bounding box center [619, 151] width 22 height 22
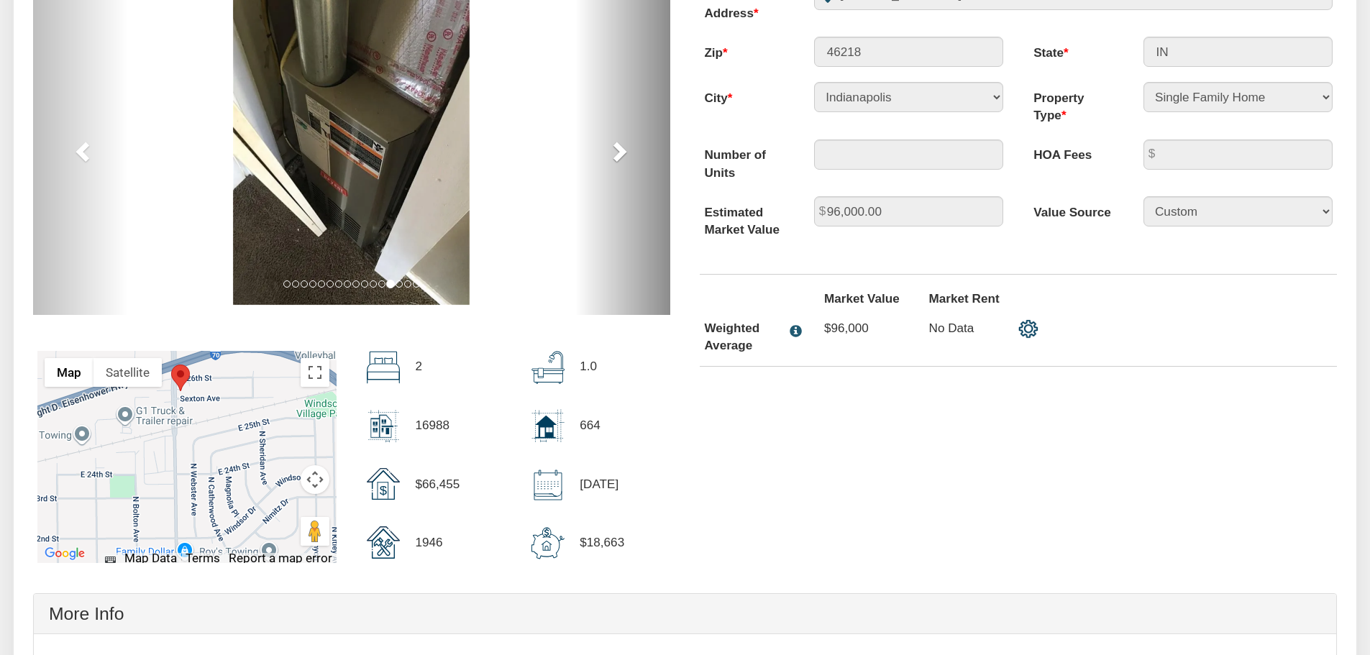
click at [618, 157] on span at bounding box center [619, 151] width 22 height 22
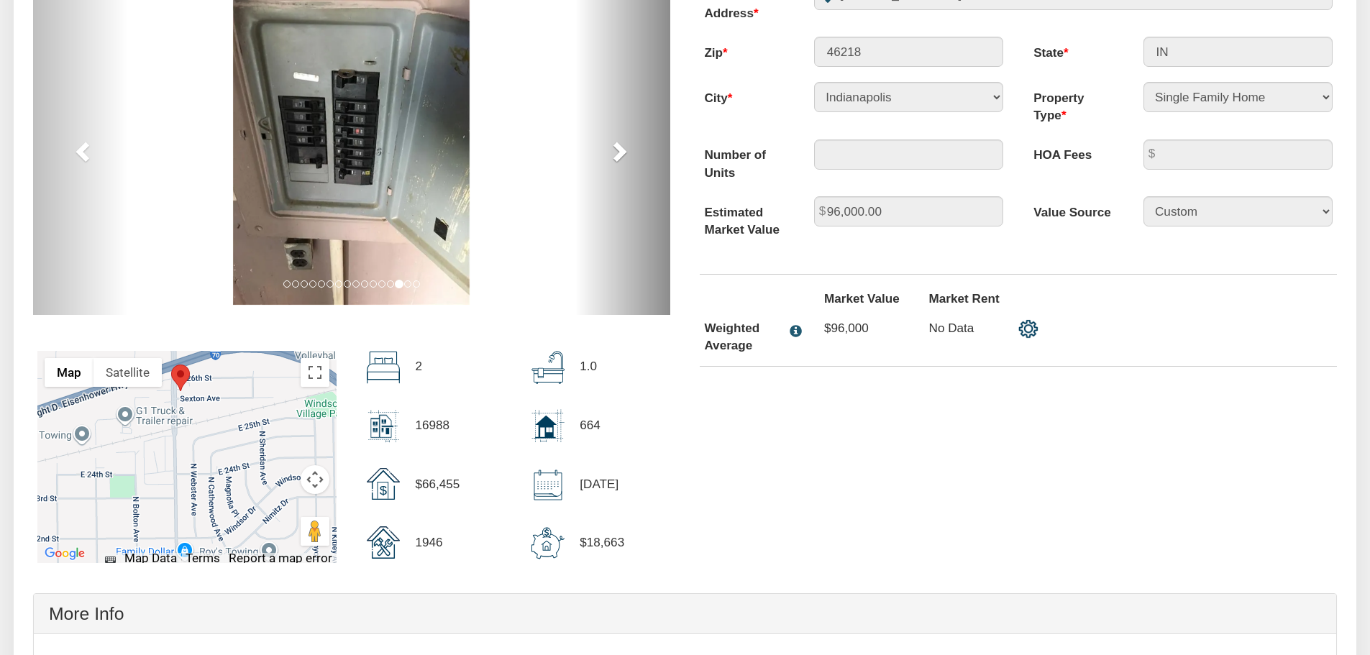
click at [618, 157] on span at bounding box center [619, 151] width 22 height 22
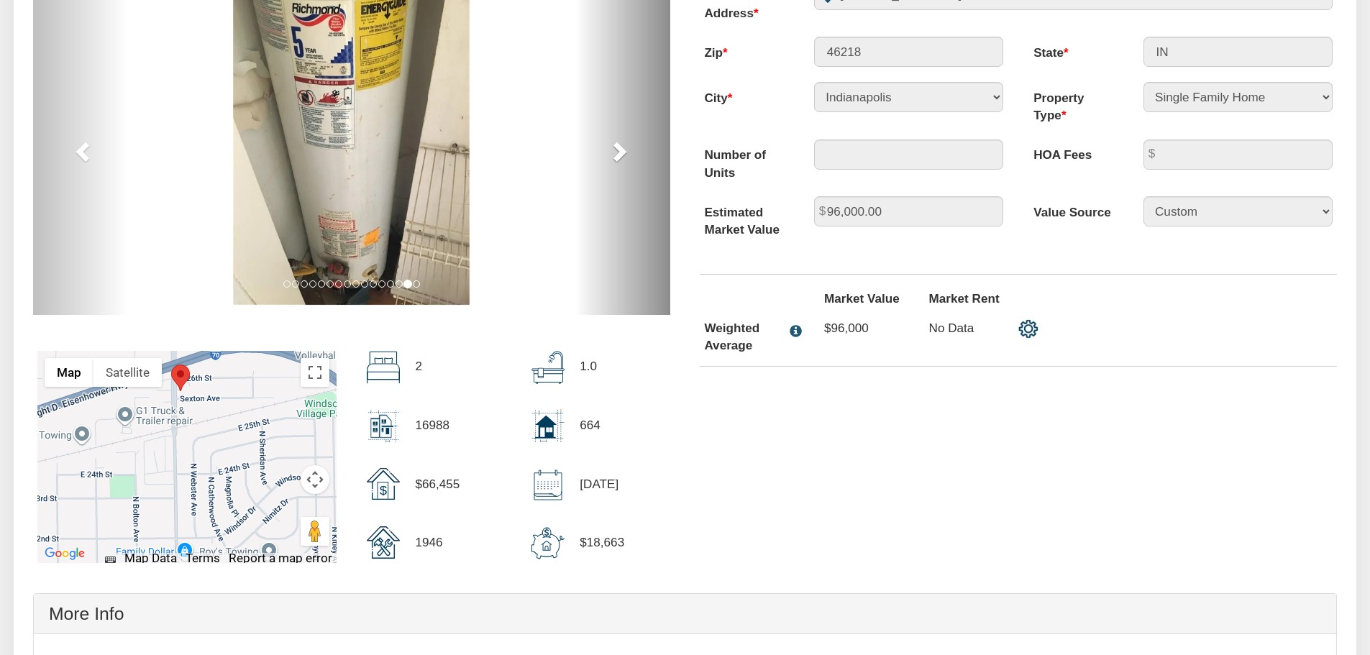
click at [618, 157] on span at bounding box center [619, 151] width 22 height 22
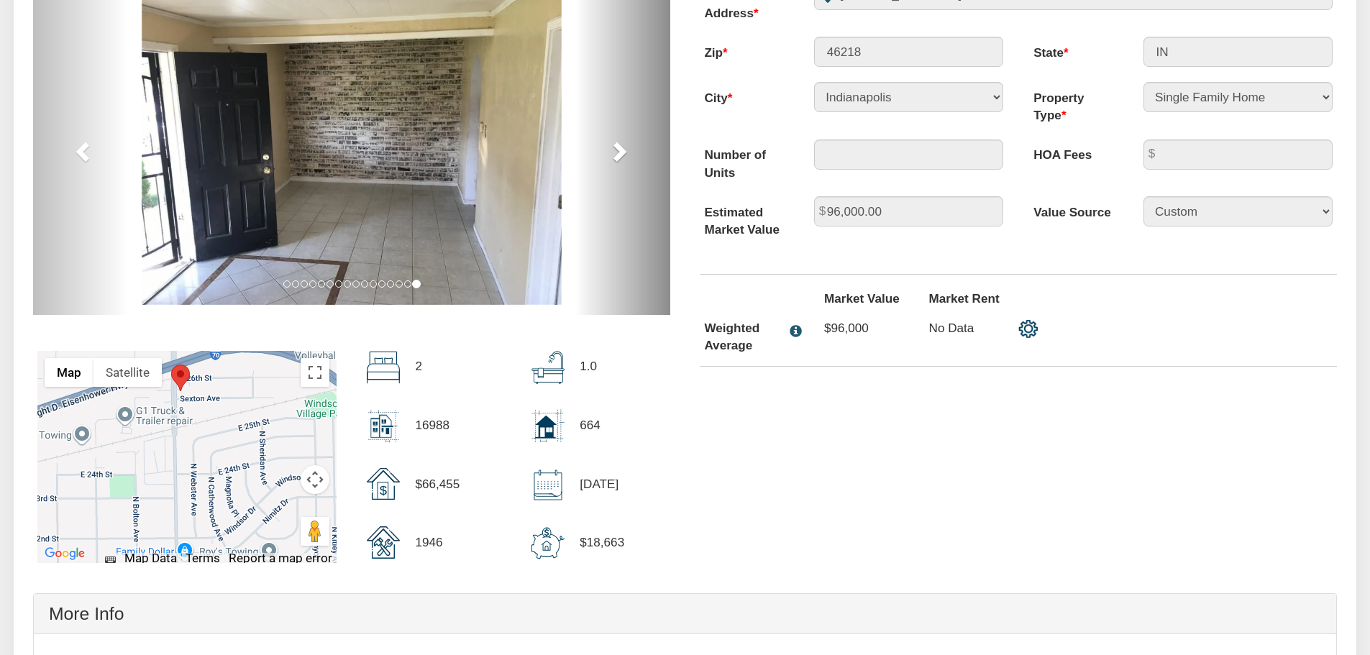
click at [618, 157] on span at bounding box center [619, 151] width 22 height 22
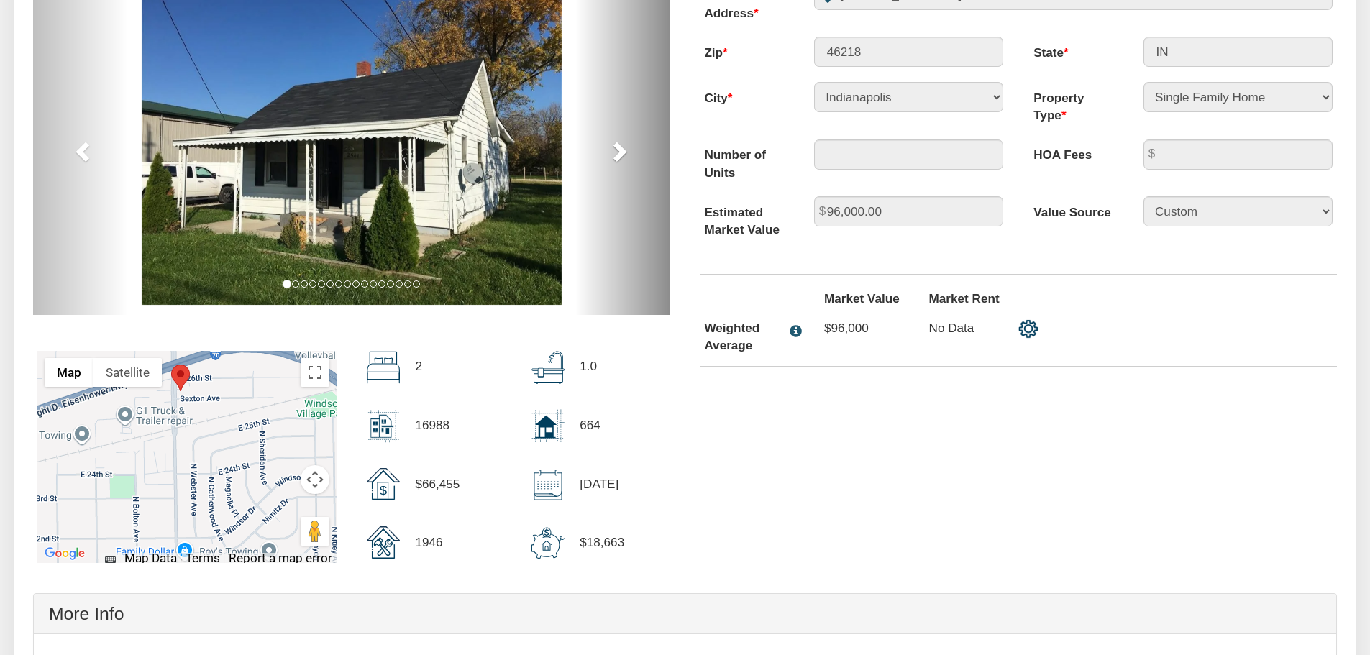
click at [618, 157] on span at bounding box center [619, 151] width 22 height 22
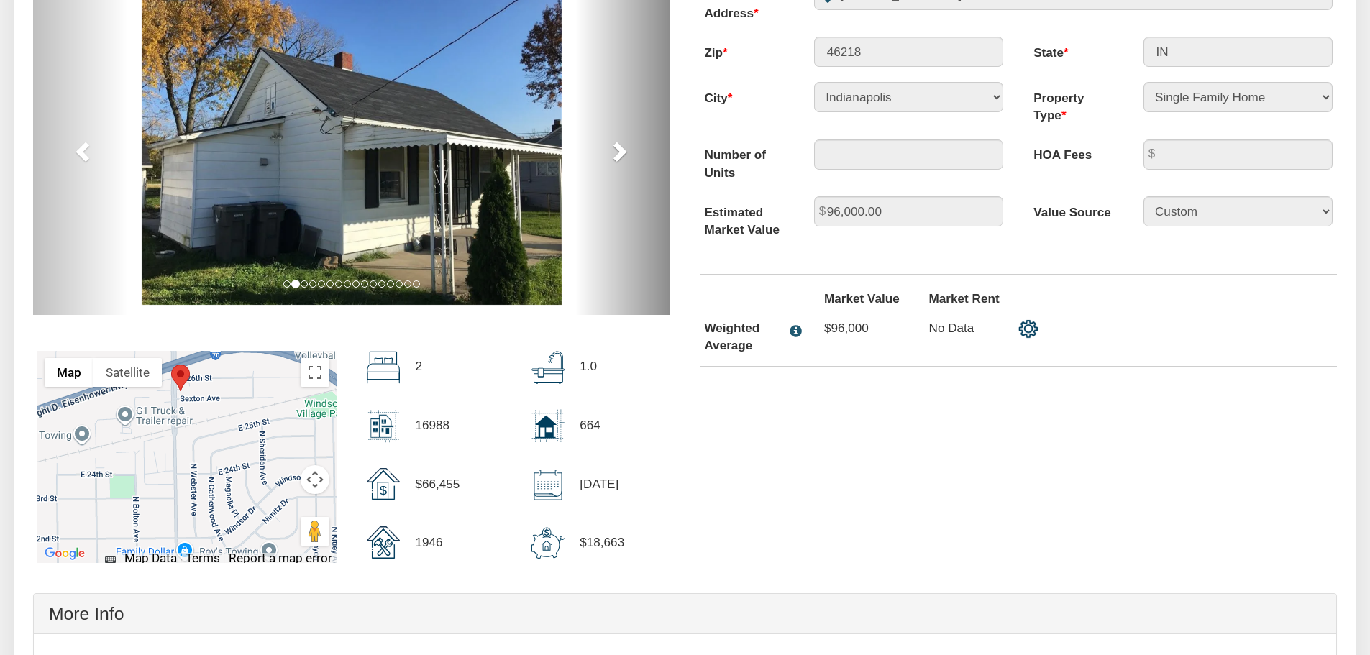
click at [618, 157] on span at bounding box center [619, 151] width 22 height 22
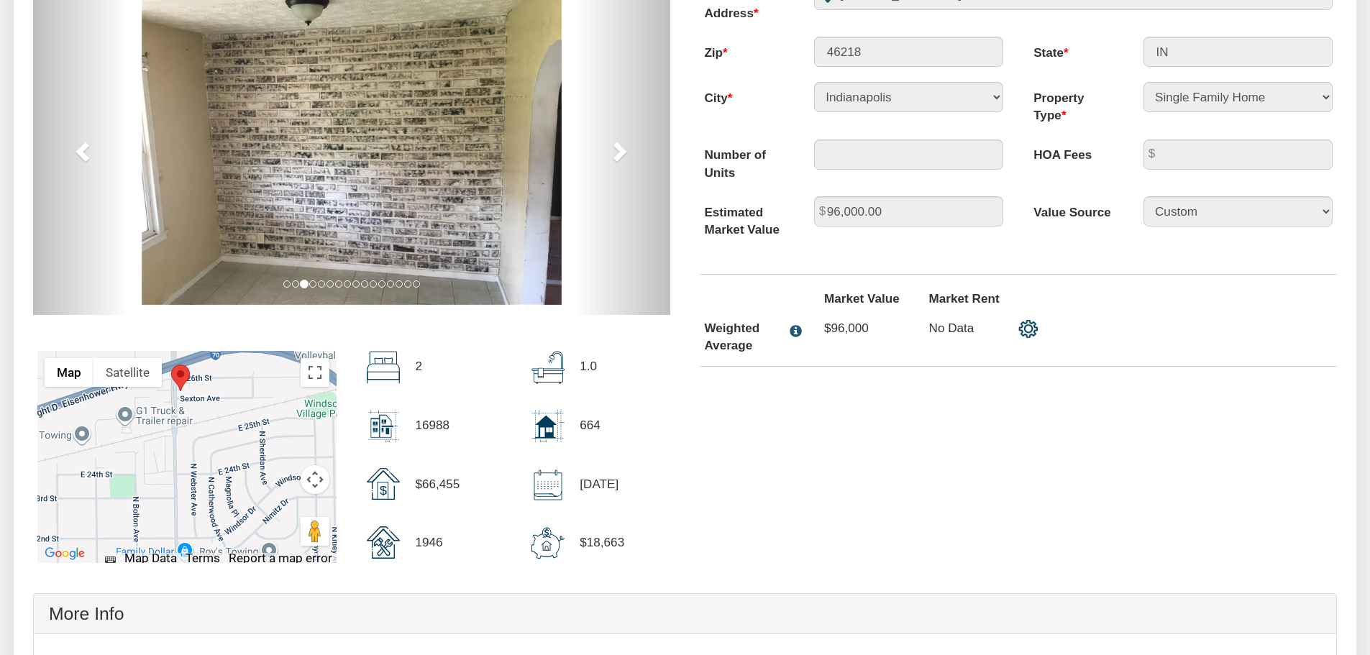
click at [694, 419] on div "previous next slide 1 of 16 slide 2 of 16 slide 3 of 16 , currently active" at bounding box center [685, 279] width 1334 height 598
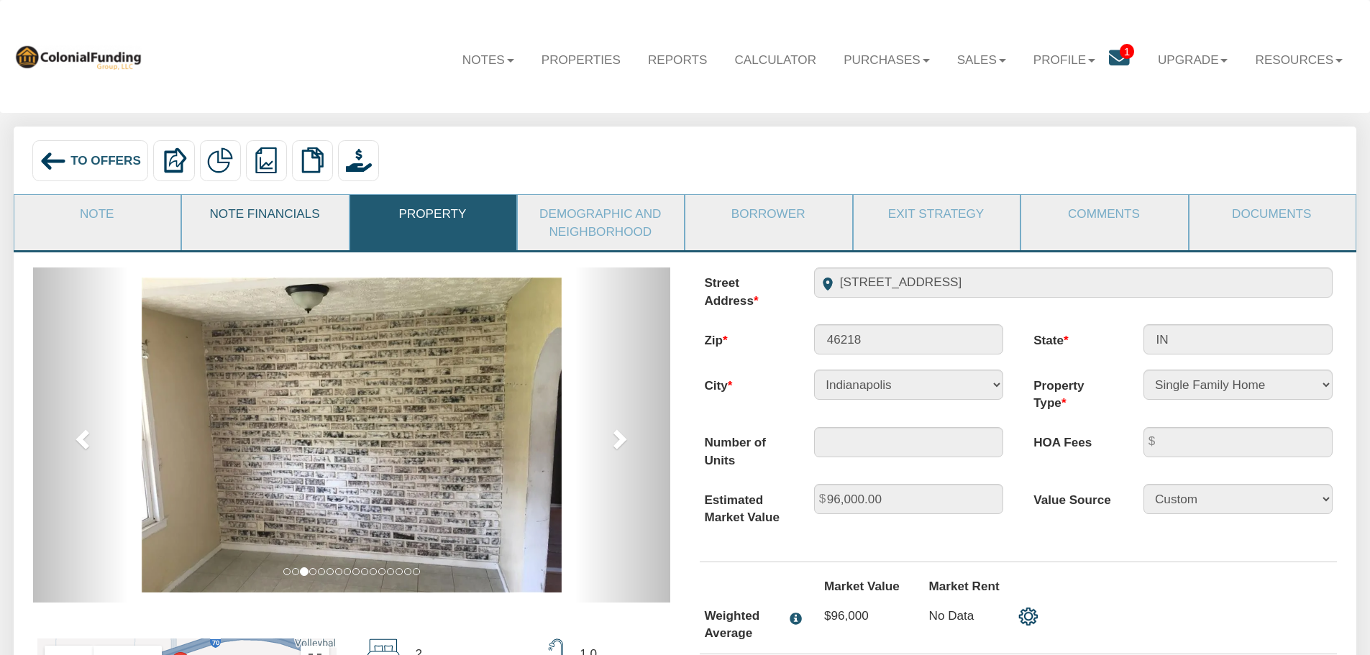
click at [264, 212] on link "Note Financials" at bounding box center [264, 213] width 165 height 37
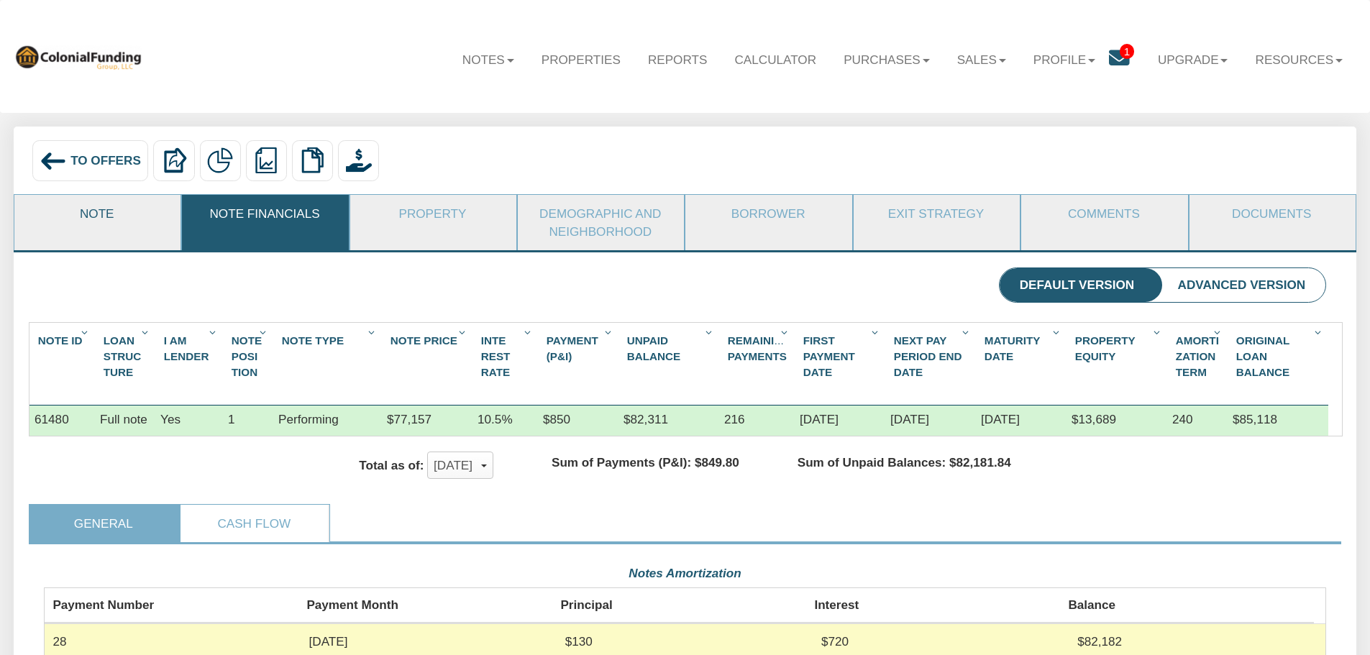
click at [100, 220] on link "Note" at bounding box center [96, 213] width 165 height 37
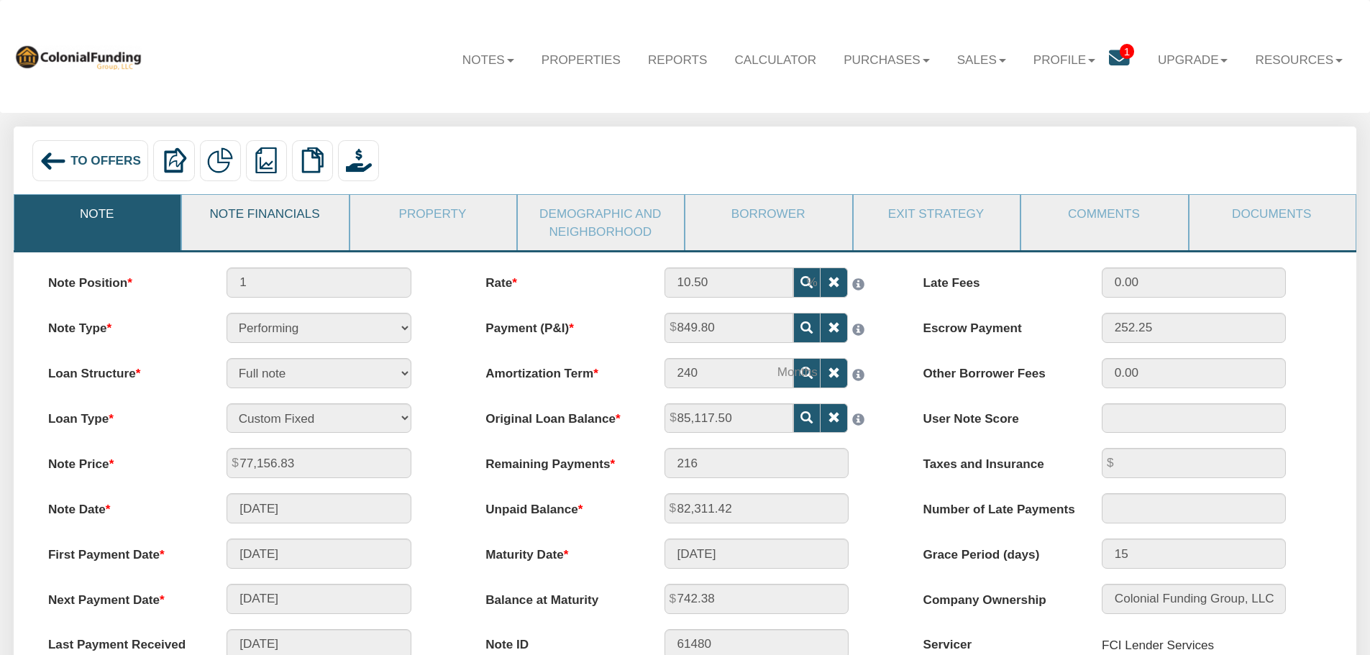
click at [261, 222] on link "Note Financials" at bounding box center [264, 213] width 165 height 37
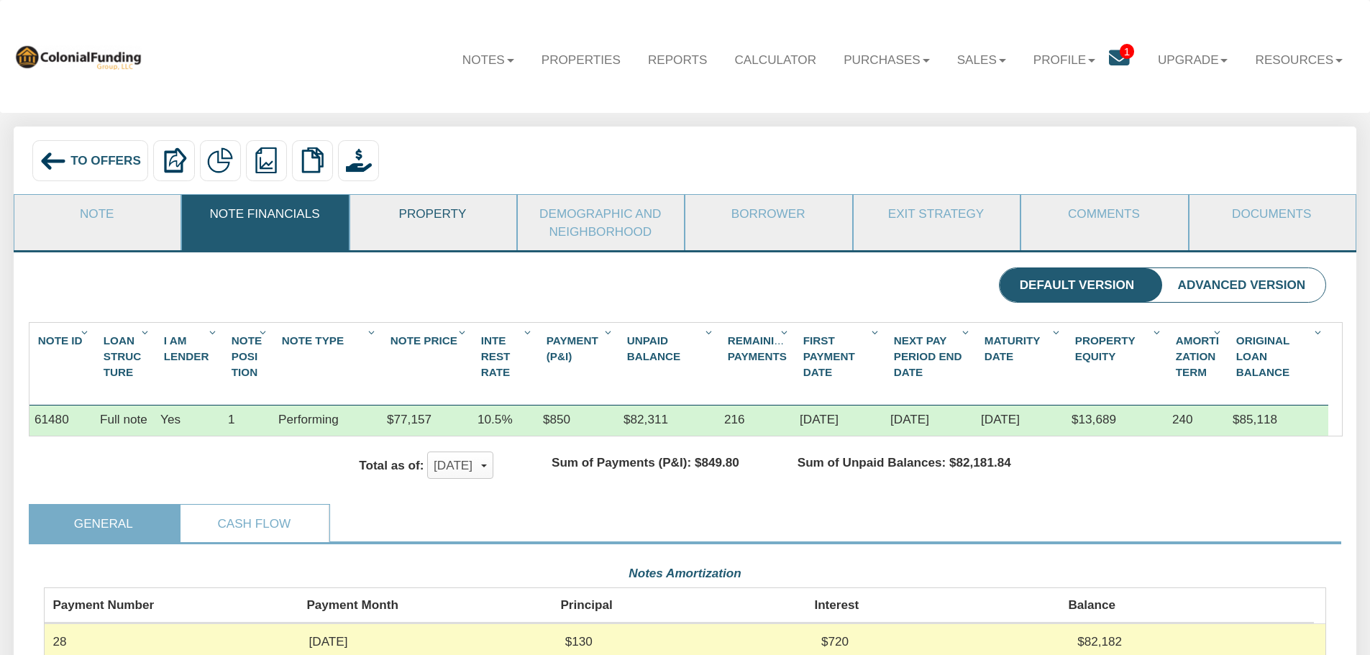
click at [426, 216] on link "Property" at bounding box center [432, 213] width 165 height 37
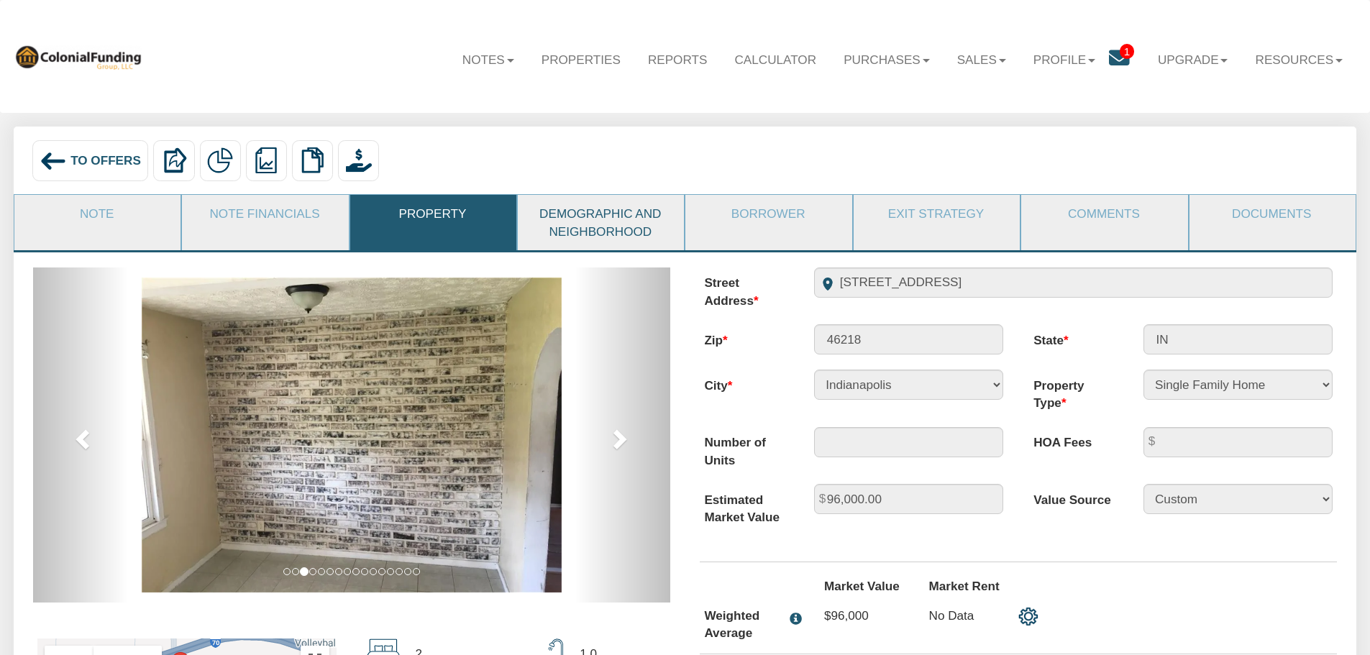
click at [623, 210] on link "Demographic and Neighborhood" at bounding box center [600, 222] width 165 height 55
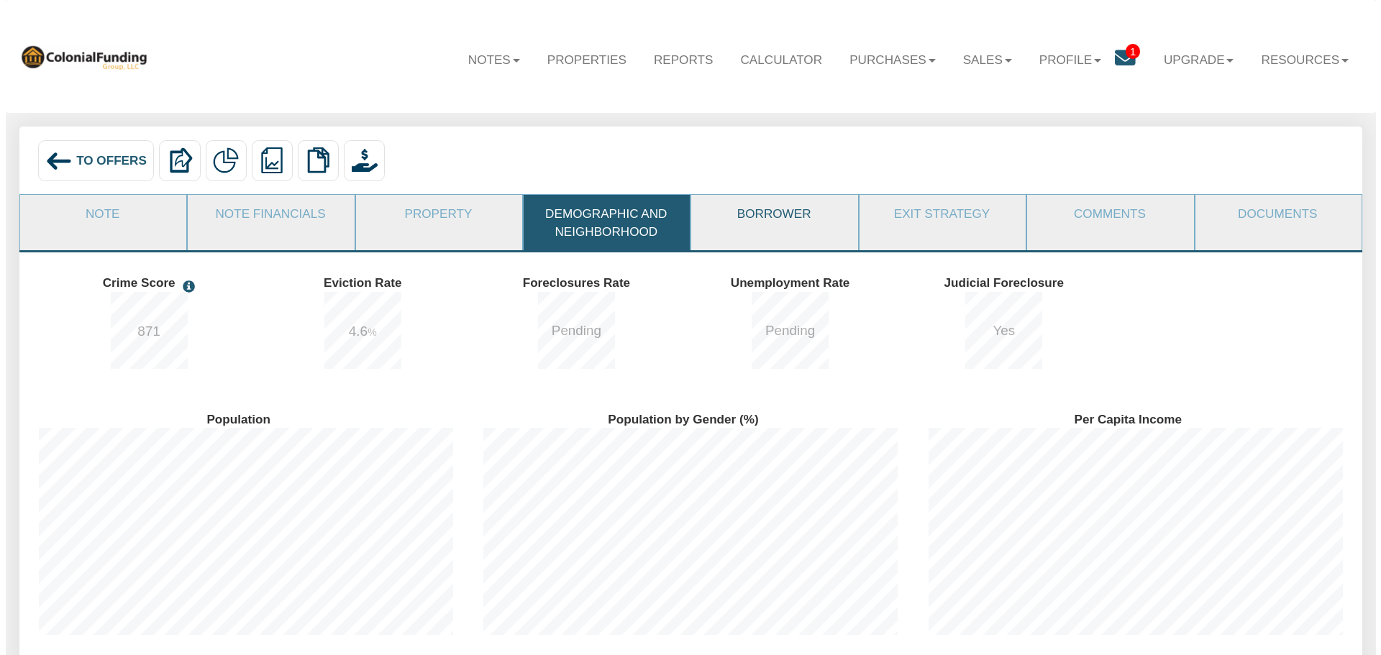
scroll to position [247, 444]
click at [771, 213] on link "Borrower" at bounding box center [767, 213] width 165 height 37
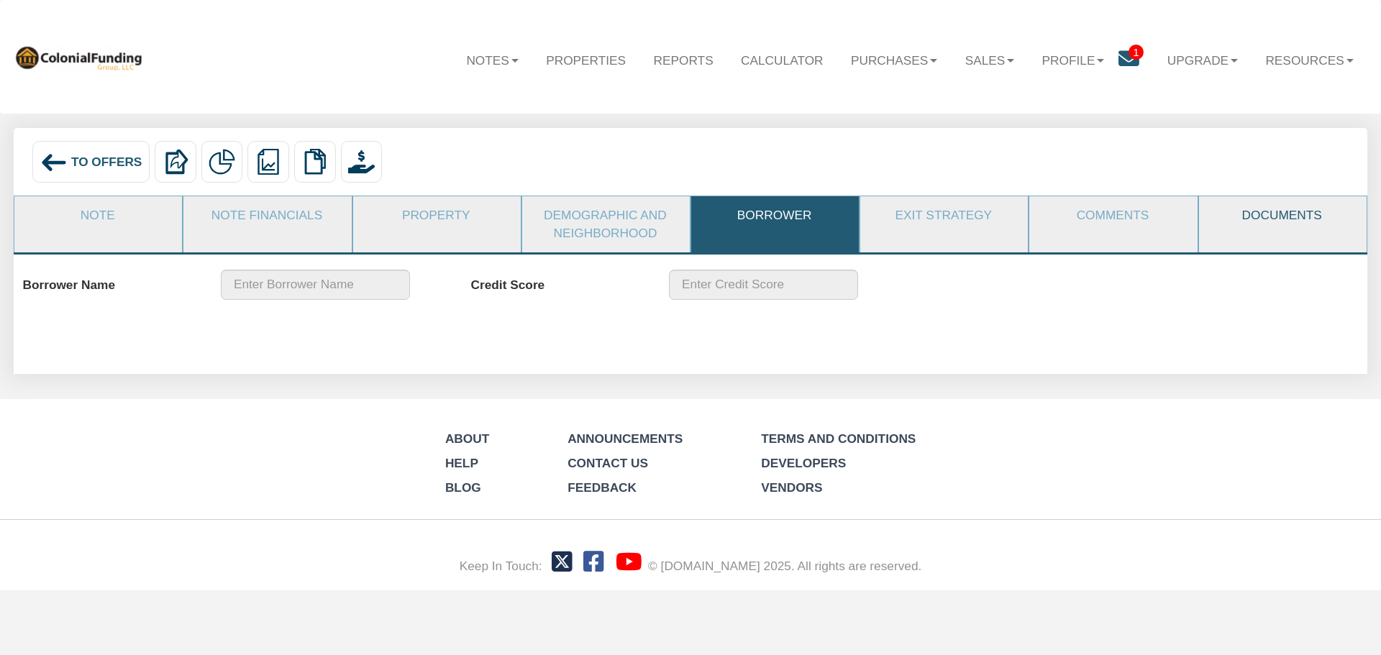
click at [1271, 219] on link "Documents" at bounding box center [1282, 215] width 166 height 38
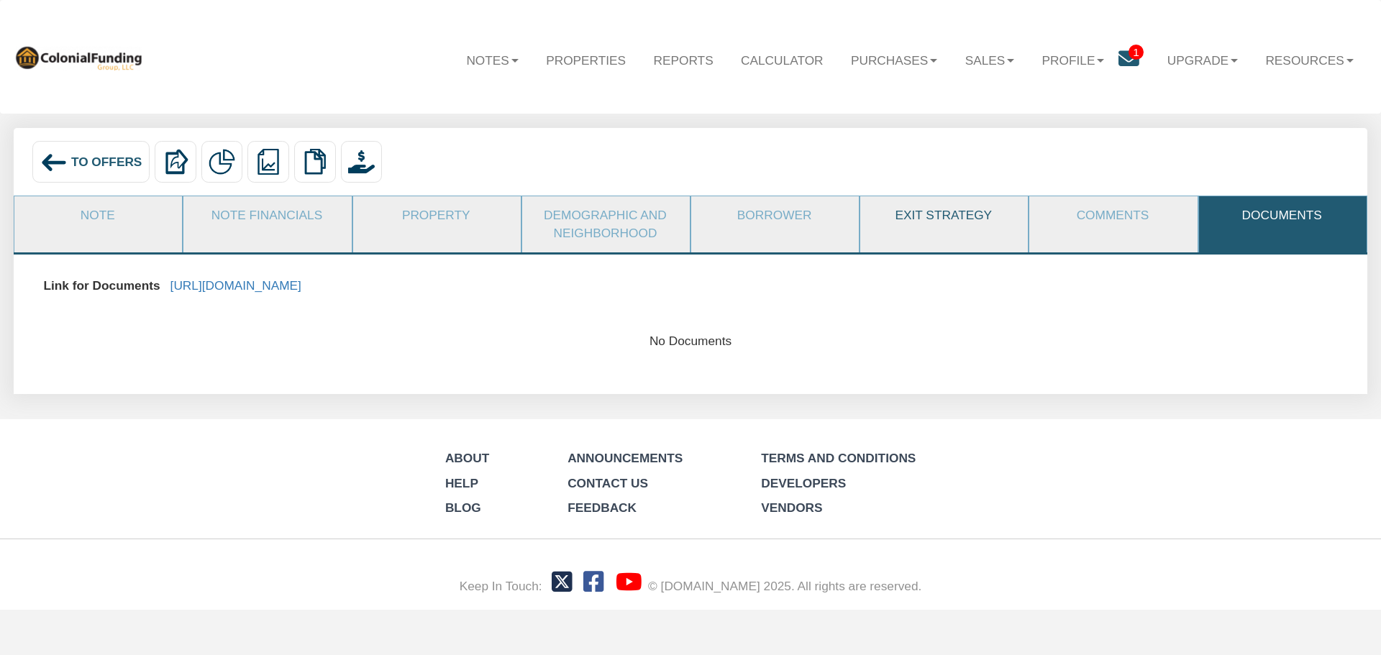
click at [913, 212] on link "Exit Strategy" at bounding box center [943, 215] width 166 height 38
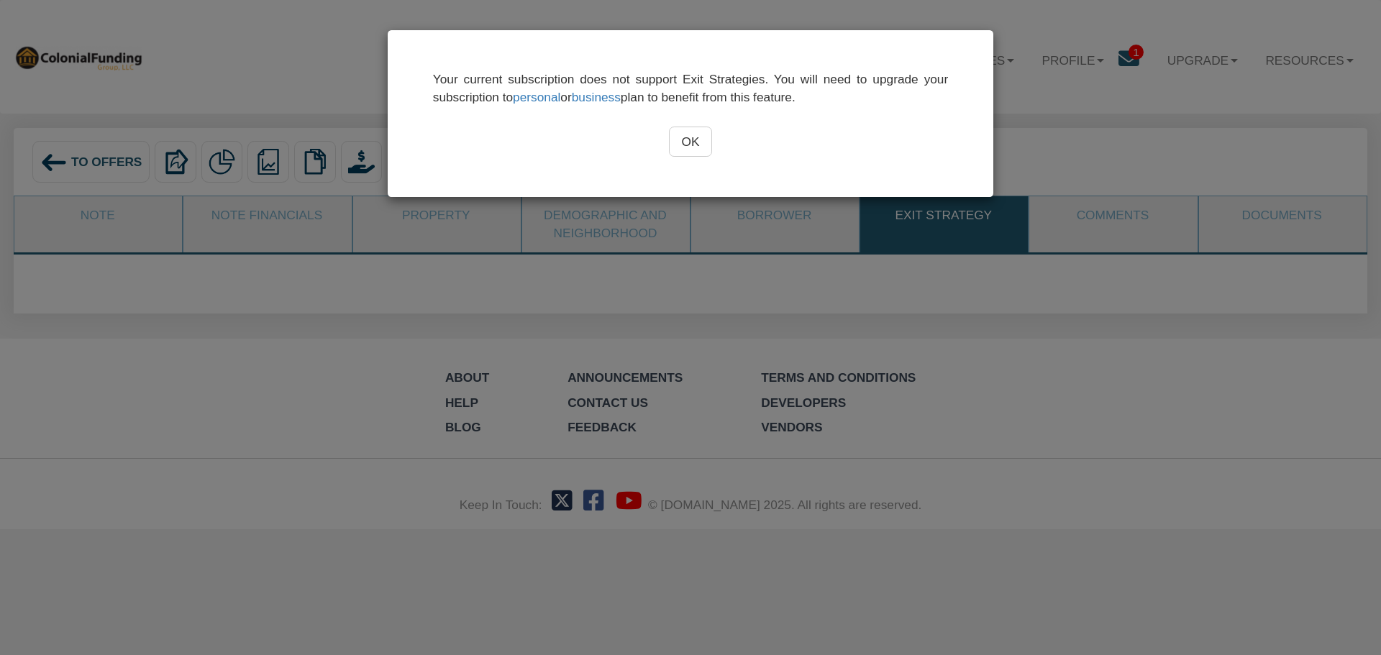
click at [683, 140] on input "OK" at bounding box center [691, 142] width 44 height 30
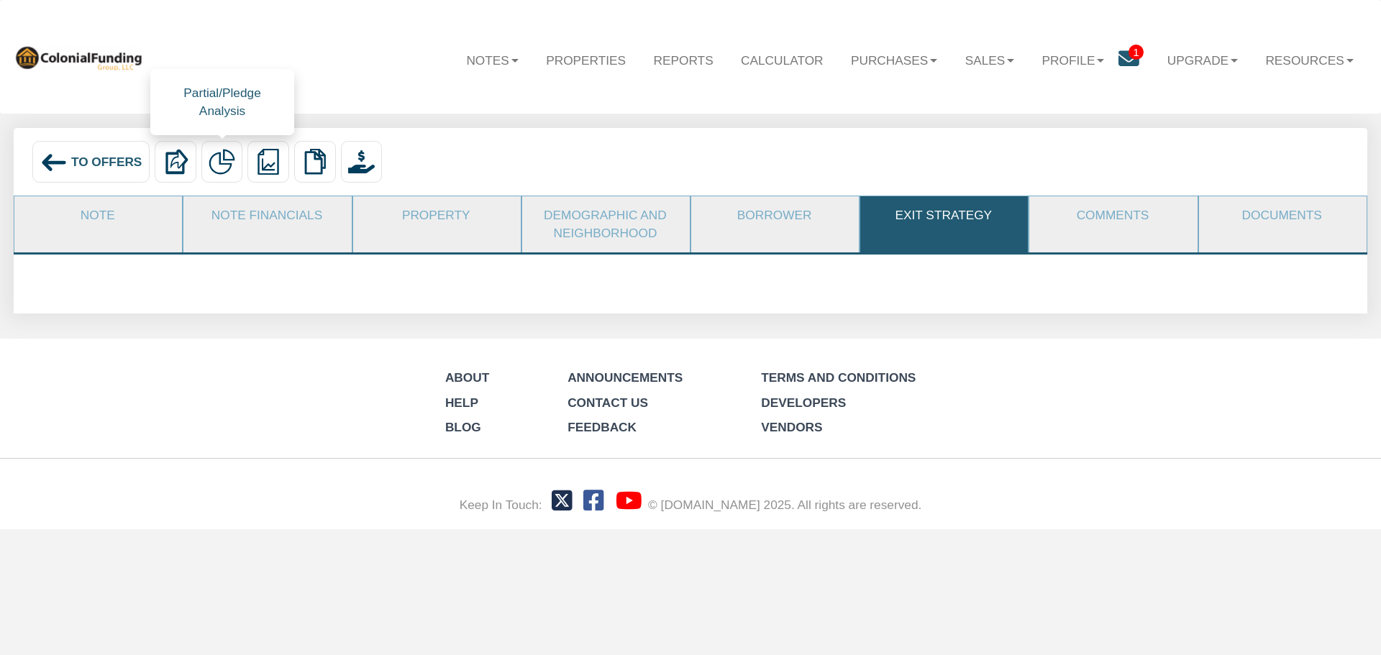
click at [219, 161] on img at bounding box center [222, 162] width 26 height 26
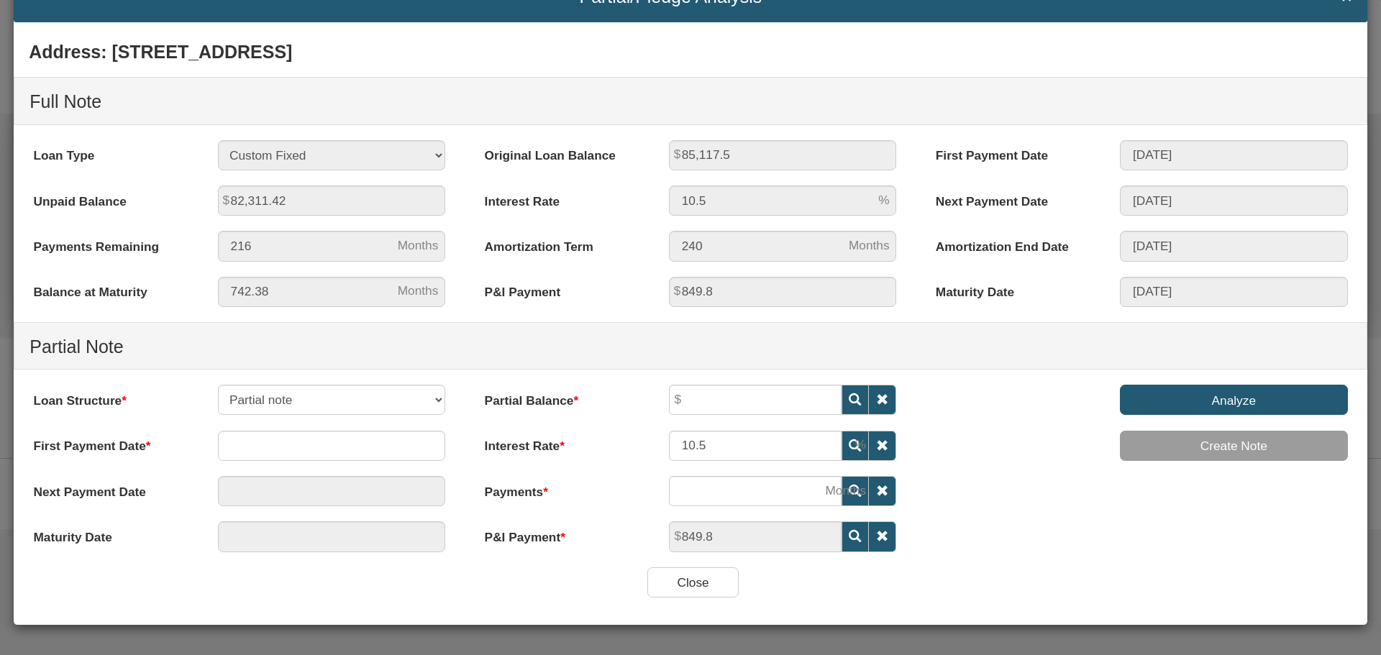
scroll to position [0, 0]
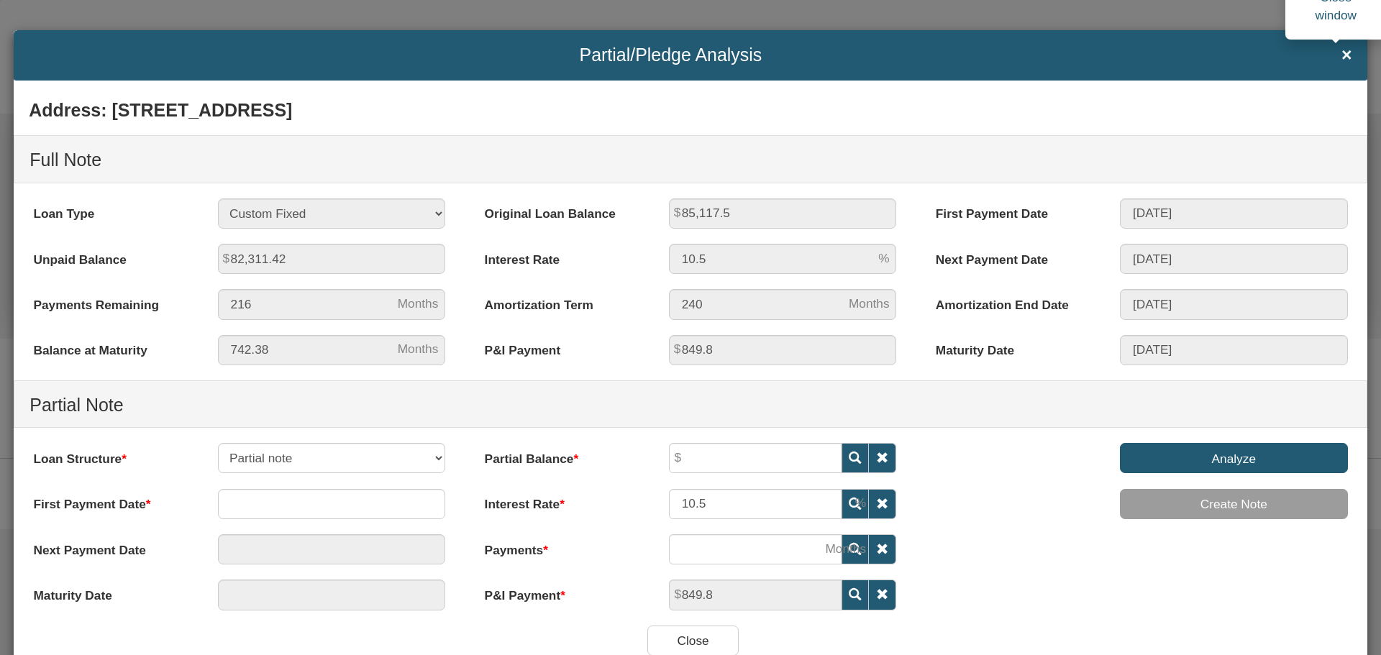
click at [1341, 51] on span "×" at bounding box center [1346, 54] width 11 height 19
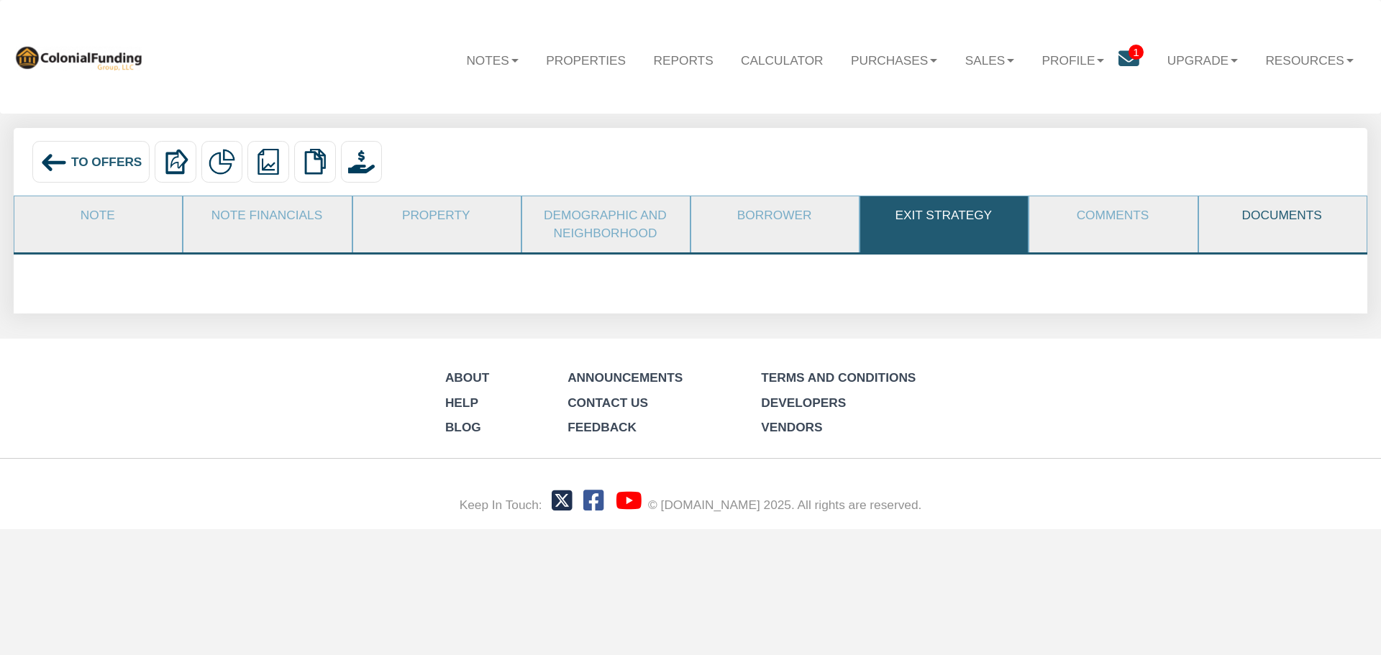
click at [1280, 215] on link "Documents" at bounding box center [1282, 215] width 166 height 38
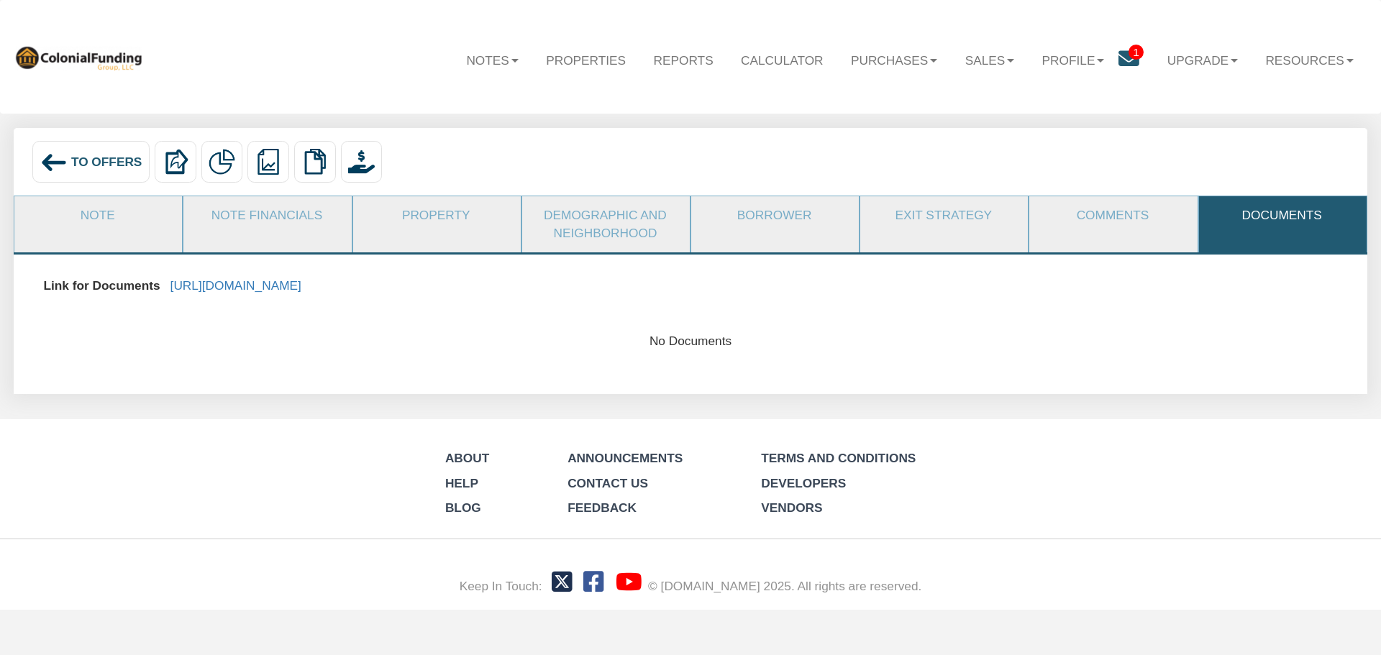
click at [81, 166] on span "To Offers" at bounding box center [106, 162] width 71 height 14
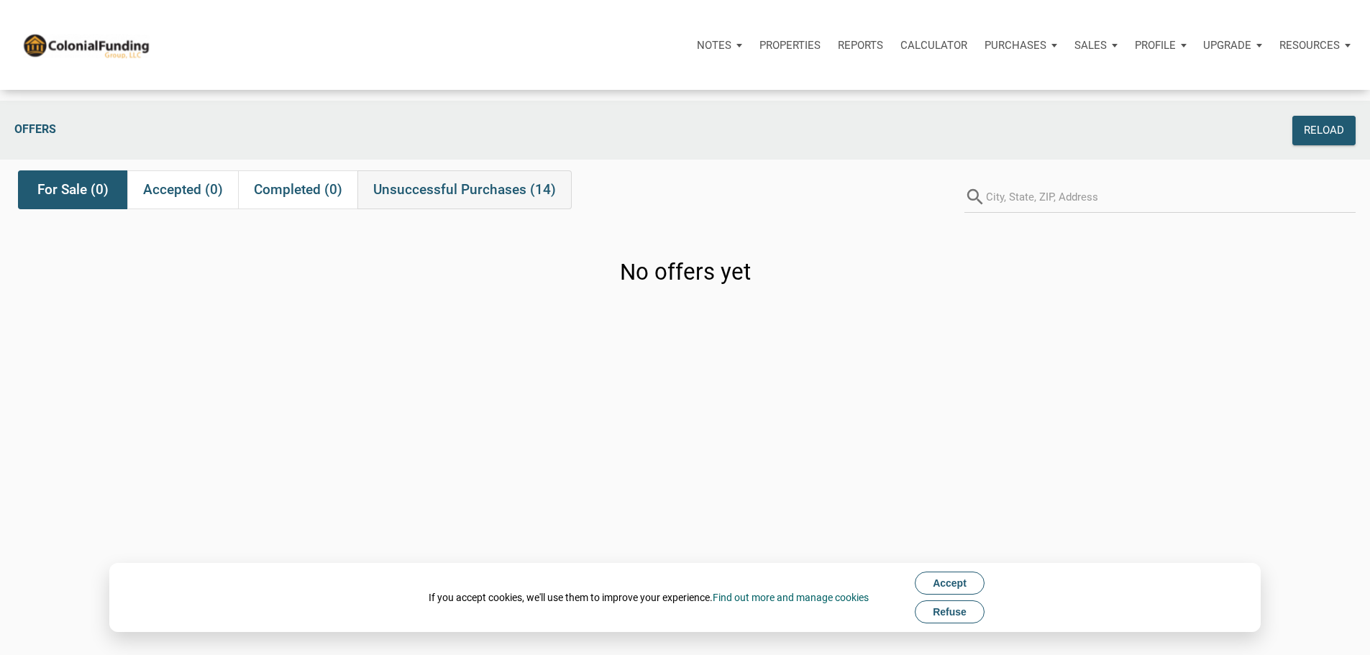
click at [421, 196] on span "Unsuccessful Purchases (14)" at bounding box center [464, 189] width 183 height 17
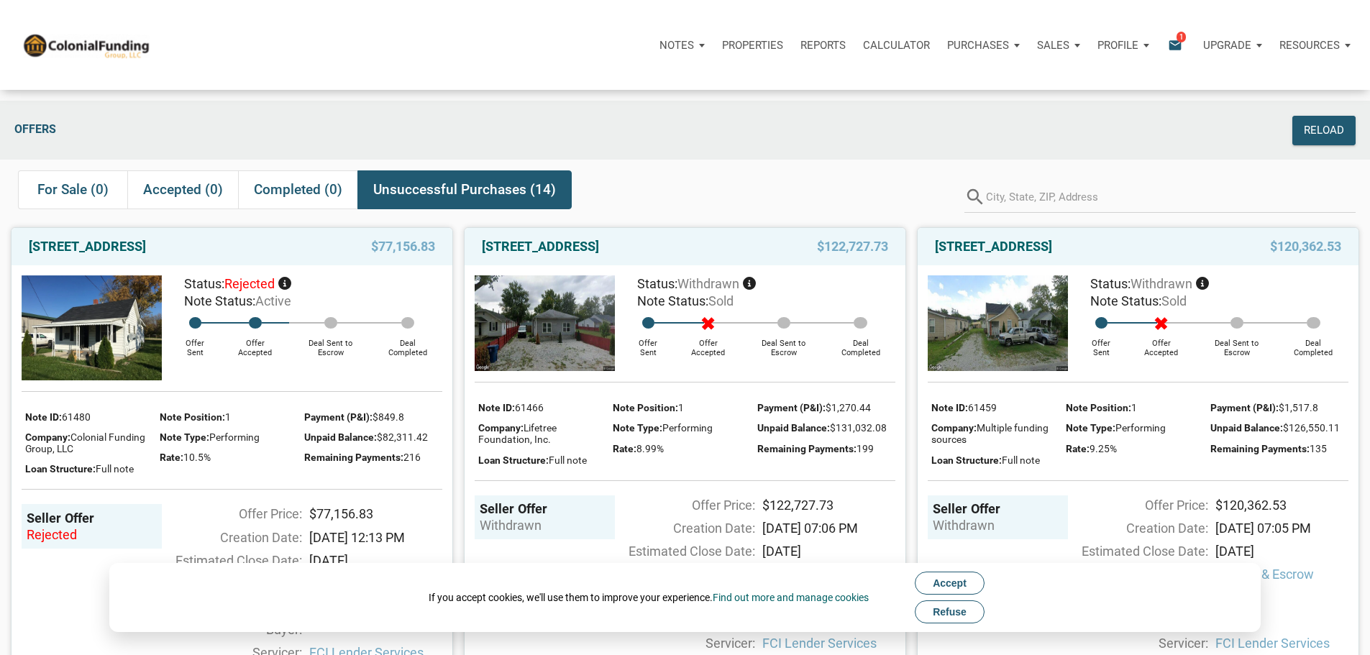
click at [170, 310] on div "Note Status: Active" at bounding box center [305, 301] width 273 height 17
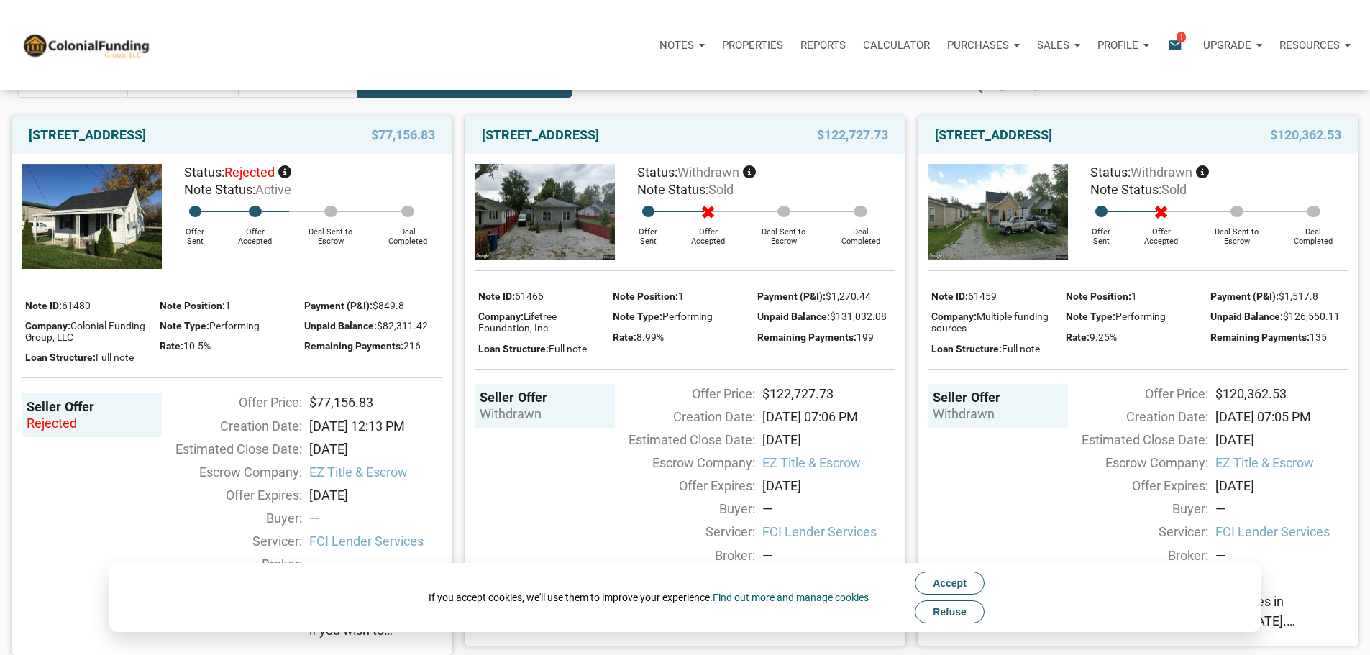
scroll to position [144, 0]
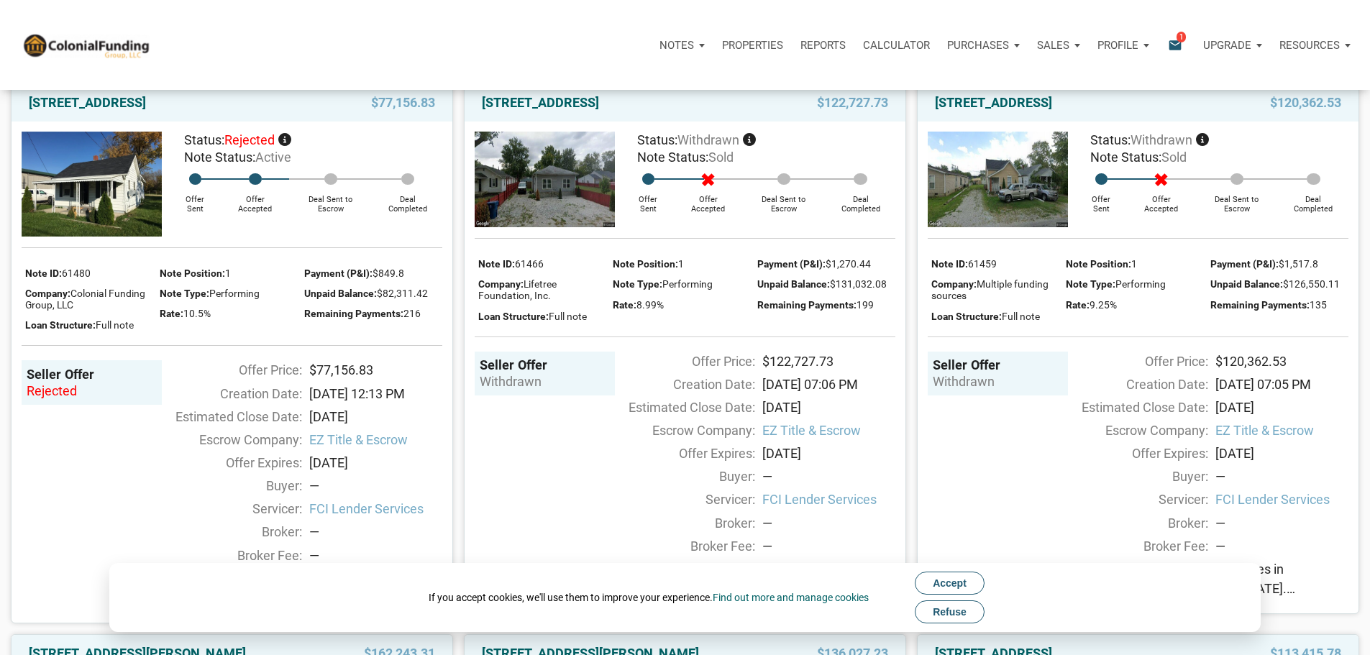
click at [946, 586] on span "Accept" at bounding box center [950, 583] width 34 height 12
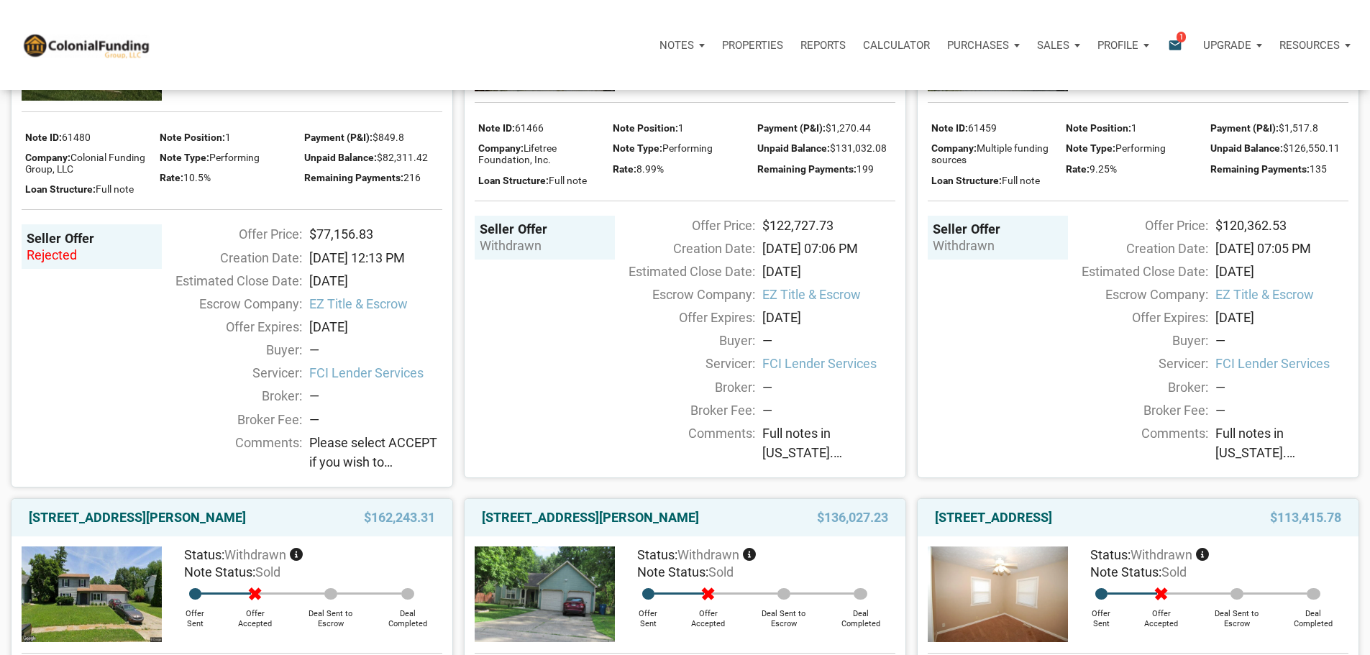
scroll to position [288, 0]
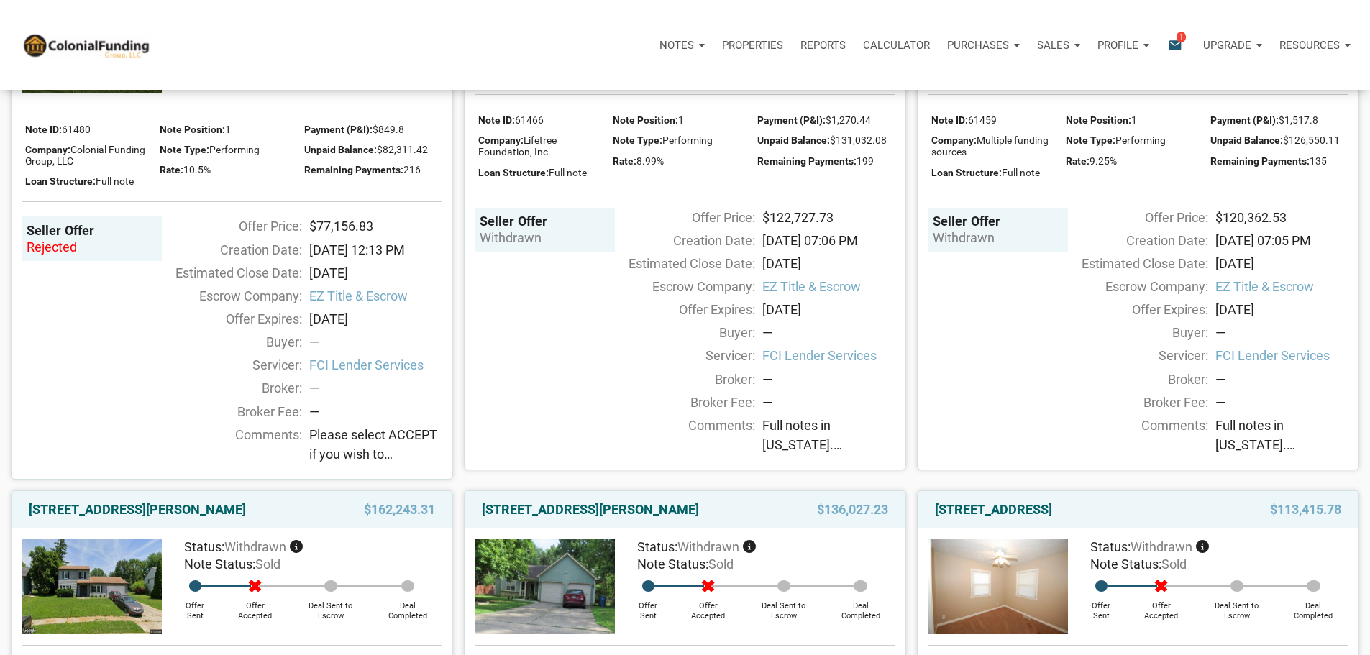
click at [346, 464] on span "Please select ACCEPT if you wish to purchase. Let us know if you have questions." at bounding box center [375, 444] width 133 height 39
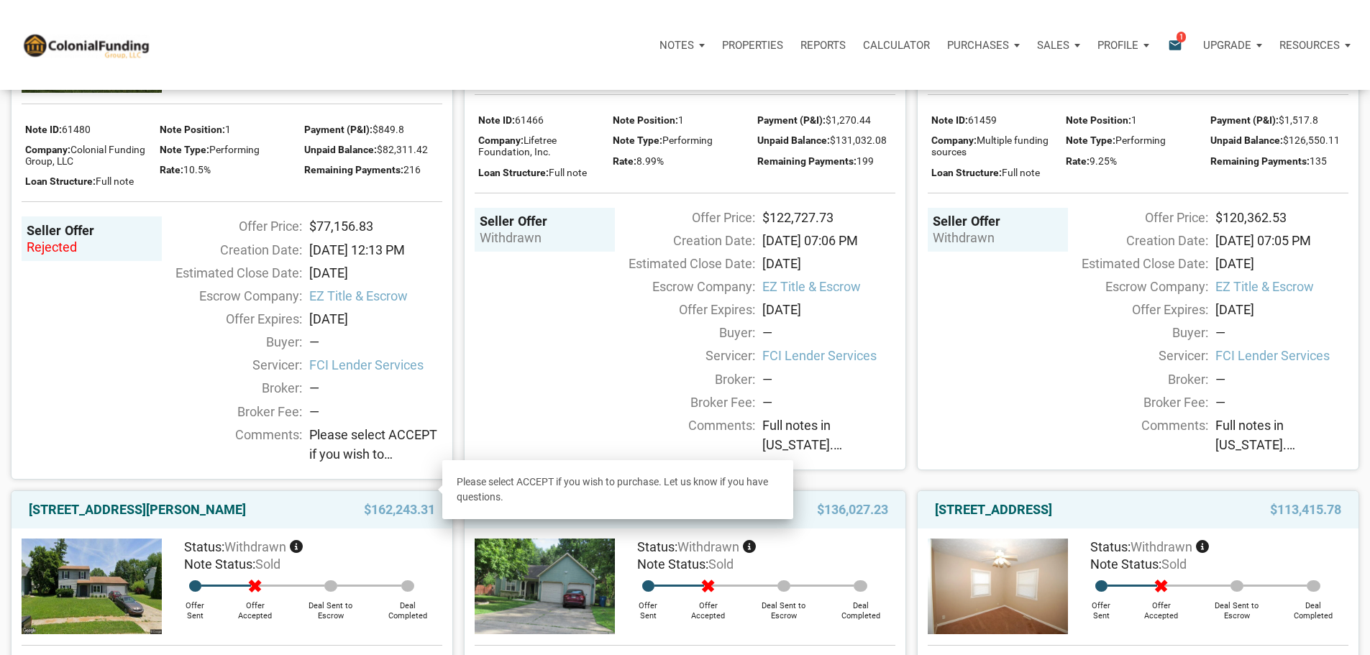
click at [53, 256] on div "rejected" at bounding box center [92, 247] width 130 height 17
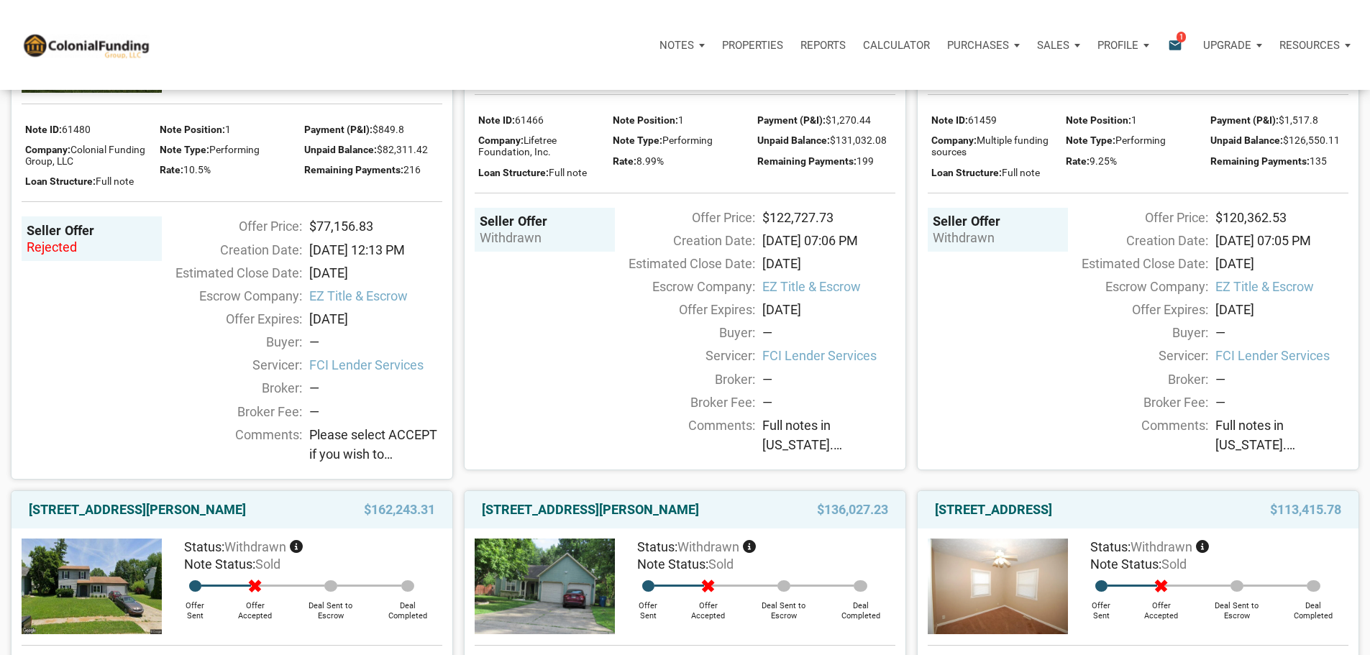
click at [45, 256] on div "rejected" at bounding box center [92, 247] width 130 height 17
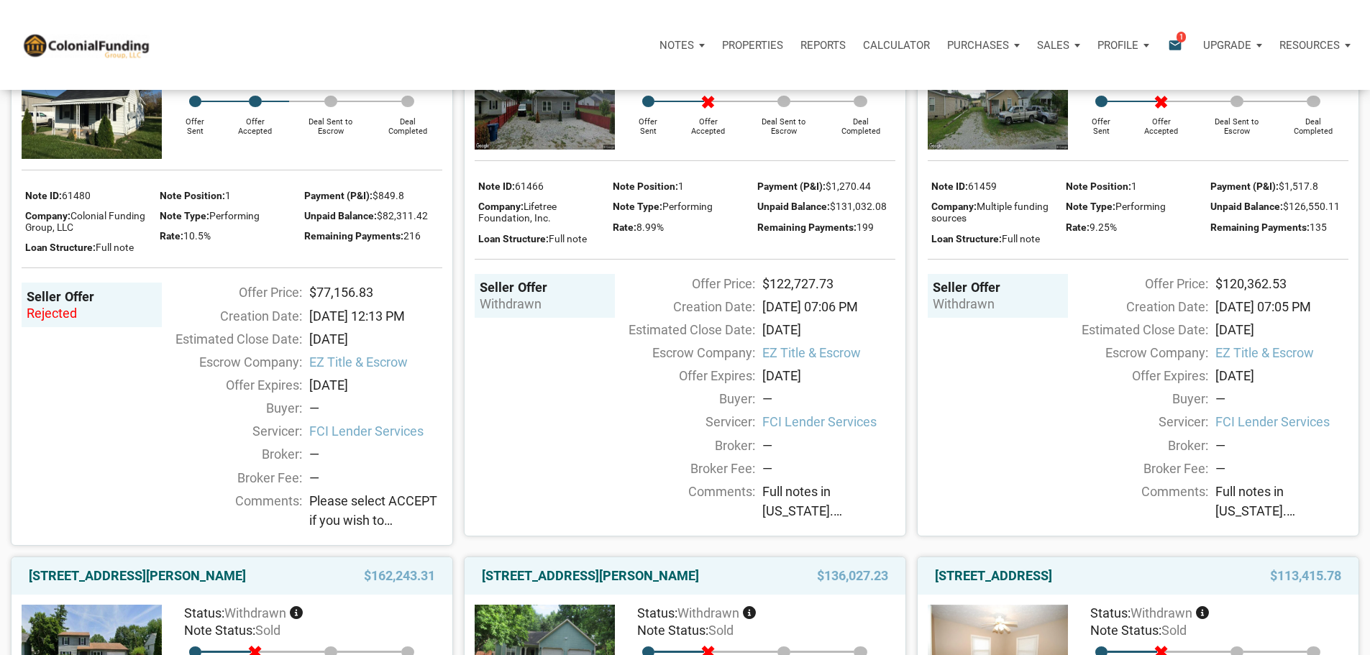
scroll to position [72, 0]
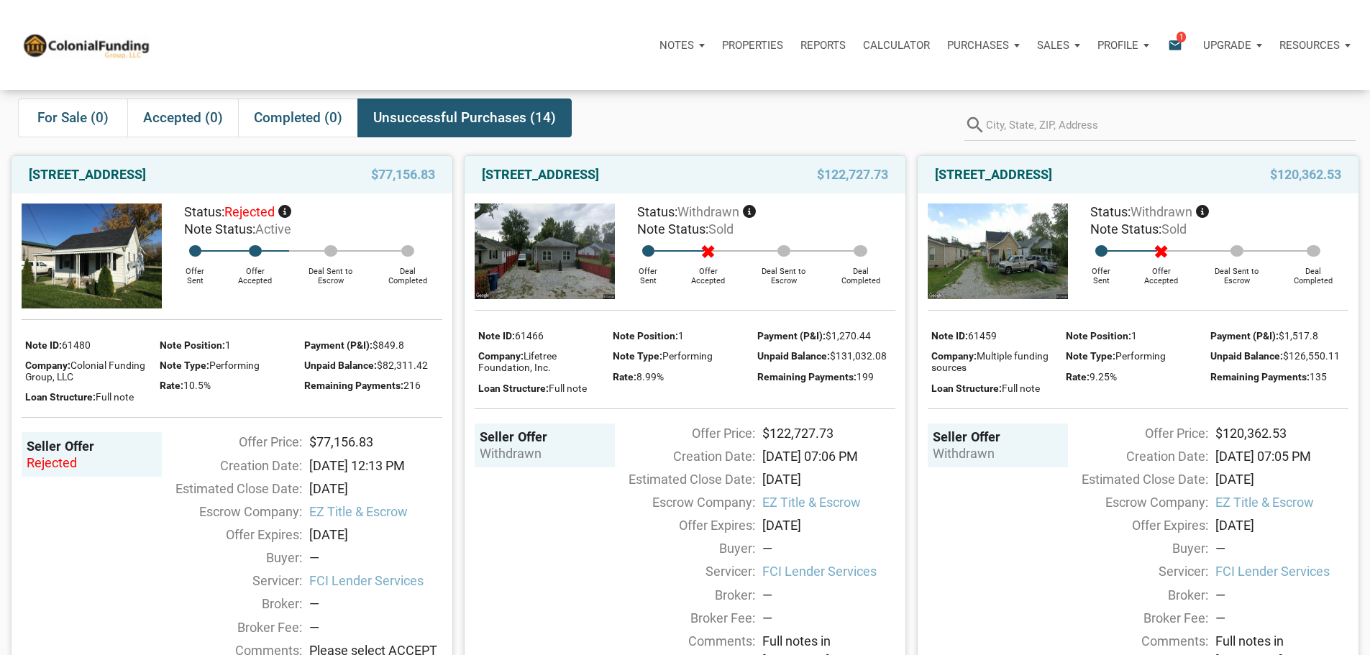
click at [250, 219] on span "rejected" at bounding box center [249, 211] width 50 height 15
click at [288, 218] on icon at bounding box center [284, 211] width 13 height 13
click at [77, 183] on link "2541 N Arlington Avenue, Indianapolis, IN, 46218" at bounding box center [87, 174] width 117 height 17
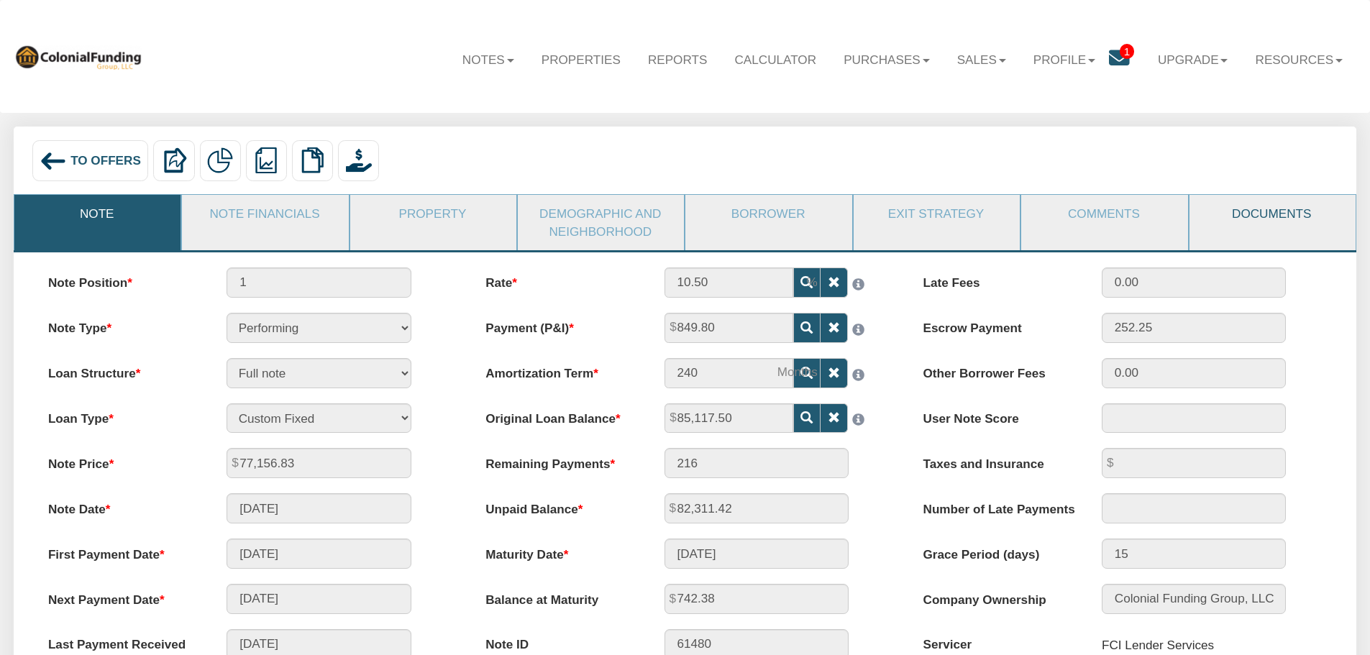
click at [1273, 221] on link "Documents" at bounding box center [1271, 213] width 165 height 37
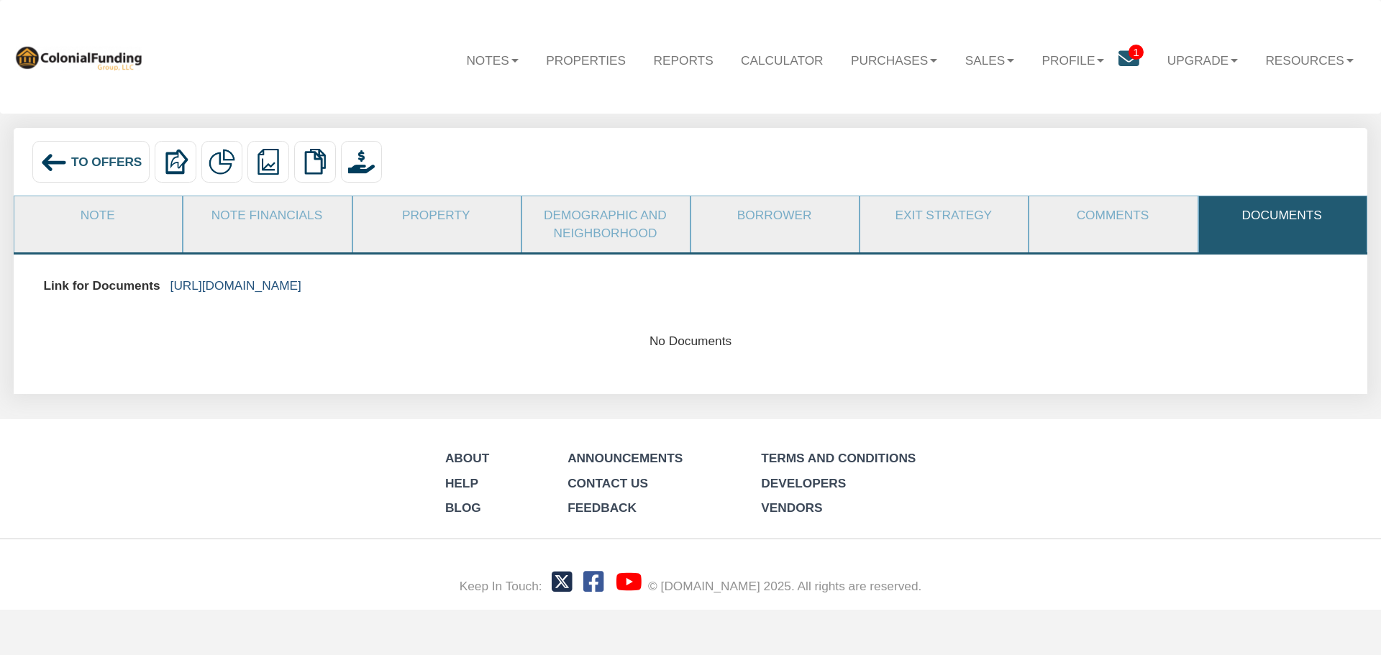
click at [301, 285] on link "[URL][DOMAIN_NAME]" at bounding box center [235, 285] width 131 height 14
click at [1130, 47] on span "1" at bounding box center [1135, 52] width 14 height 15
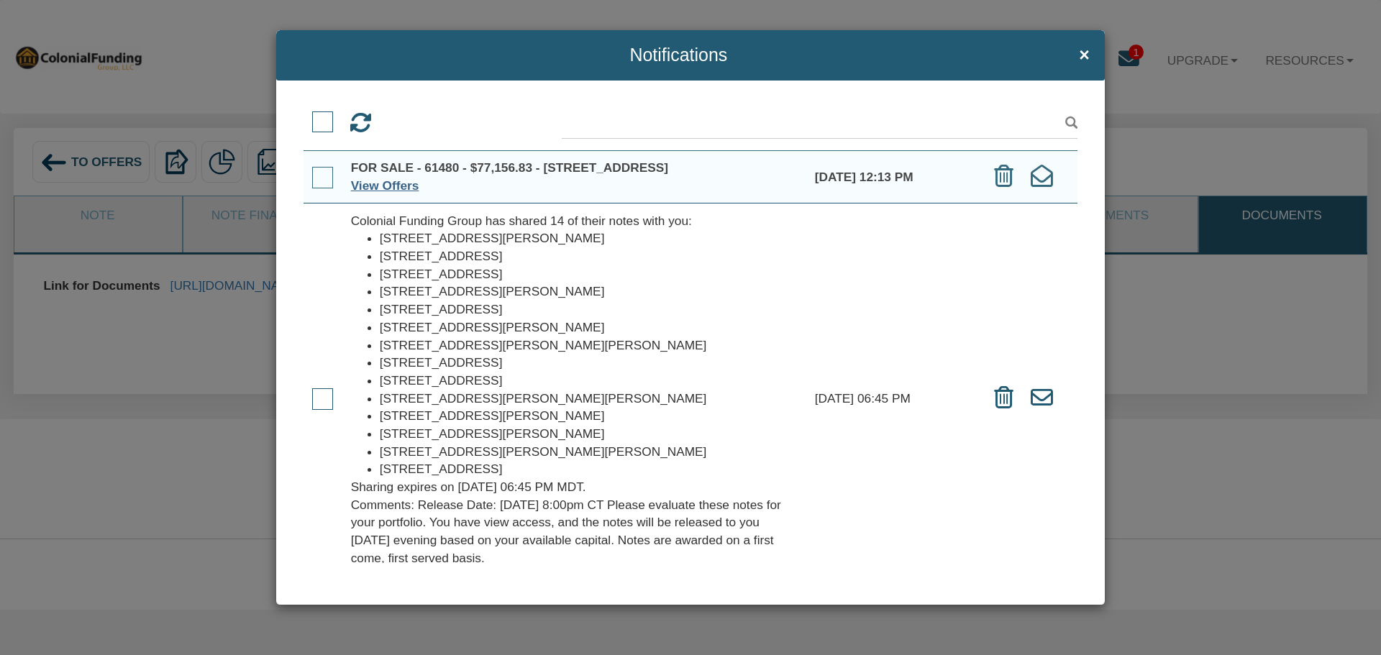
click at [390, 193] on link "View Offers" at bounding box center [385, 185] width 68 height 14
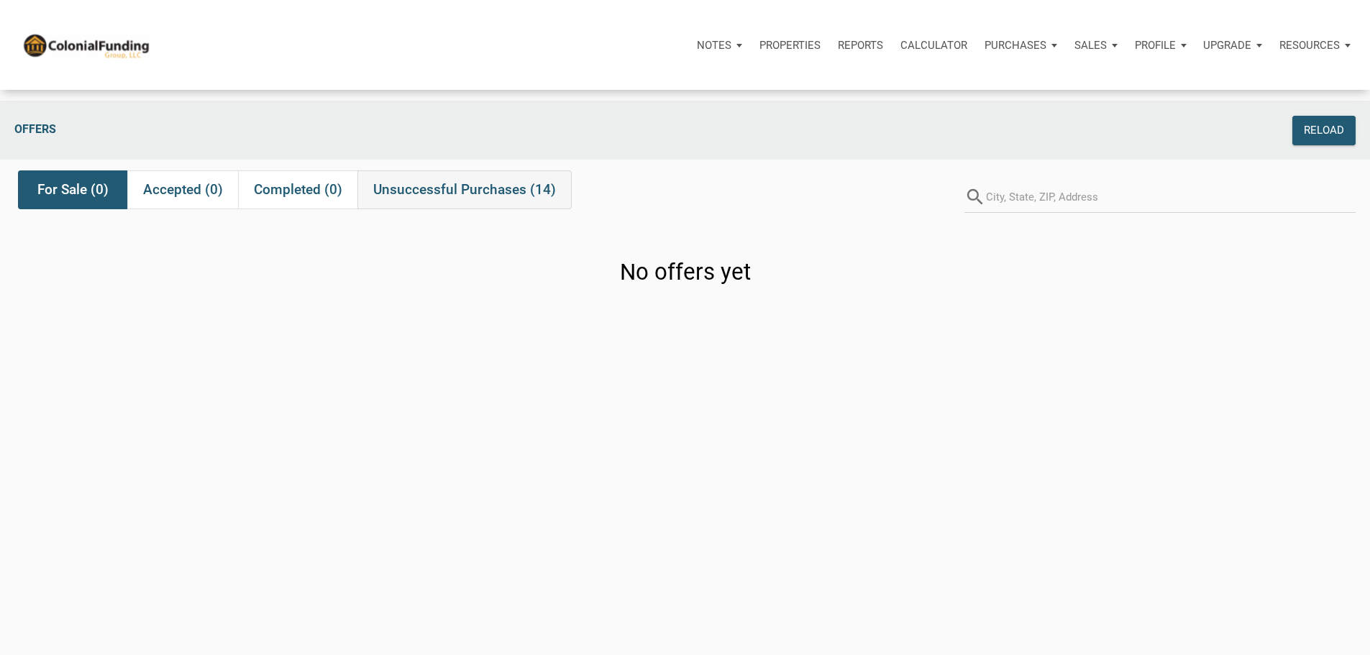
click at [454, 198] on span "Unsuccessful Purchases (14)" at bounding box center [464, 189] width 183 height 17
